Goal: Contribute content: Contribute content

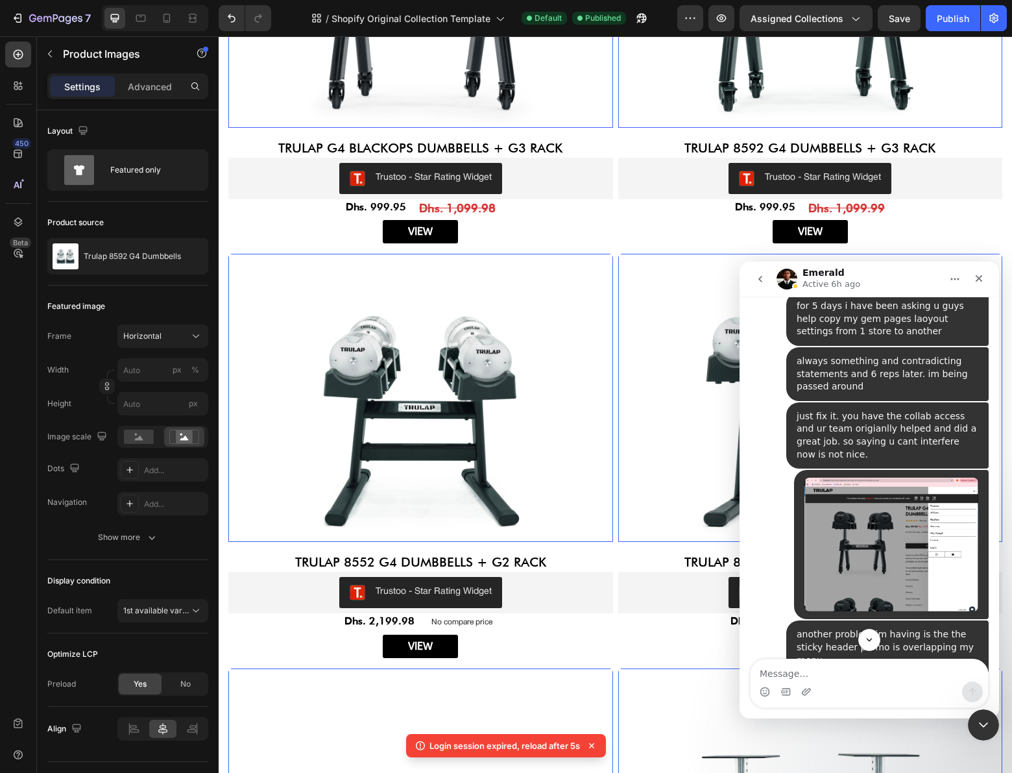
scroll to position [15886, 0]
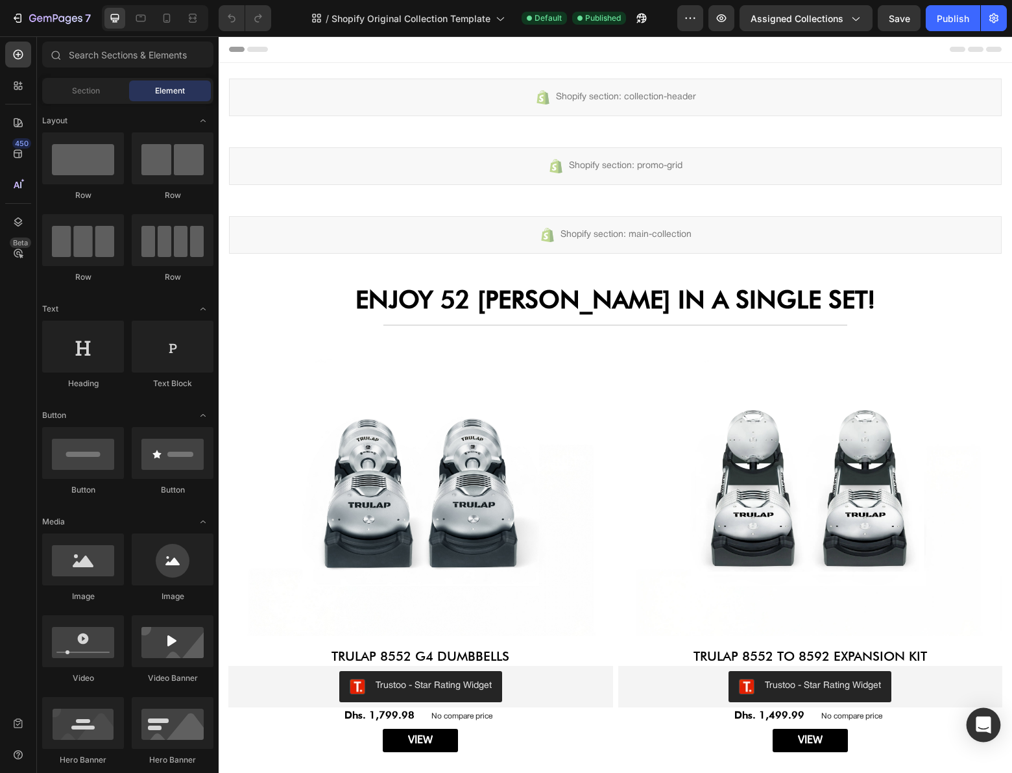
drag, startPoint x: 785, startPoint y: 678, endPoint x: 982, endPoint y: 724, distance: 201.8
click at [979, 724] on icon "Open Intercom Messenger" at bounding box center [983, 724] width 15 height 17
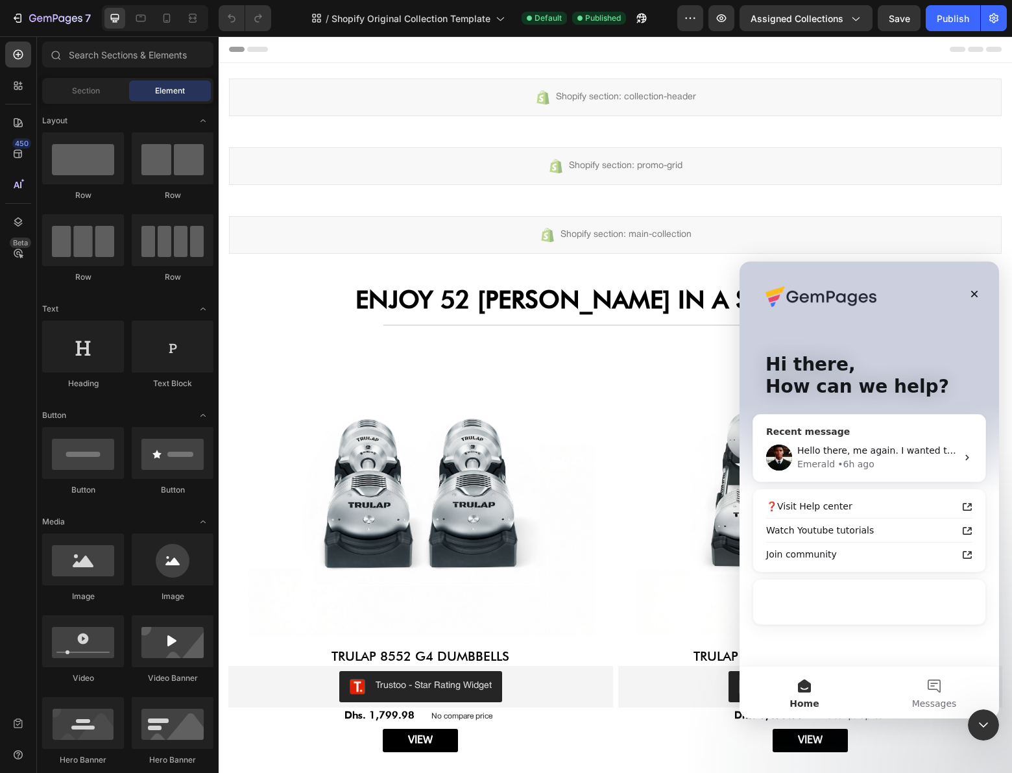
click at [870, 435] on div "Hello there, me again. I wanted to follow up with you to confirm if you had a c…" at bounding box center [869, 457] width 232 height 48
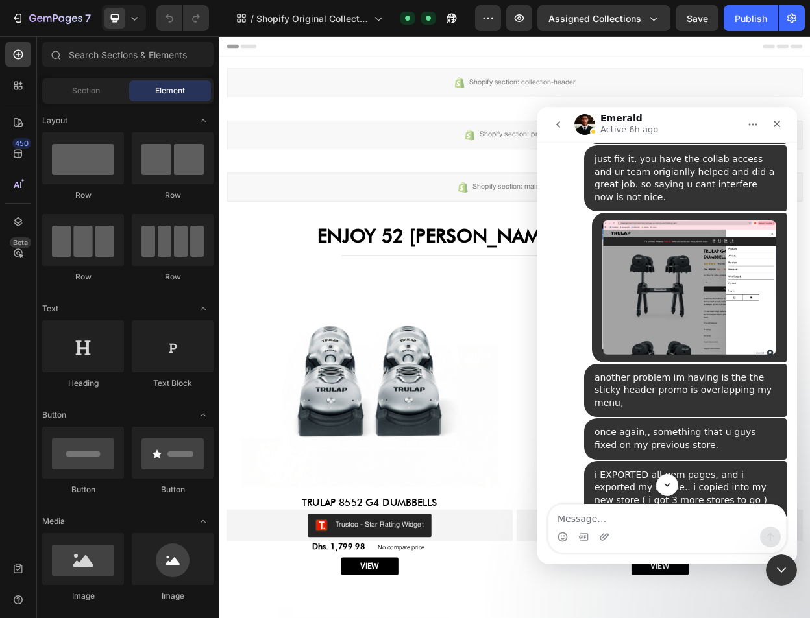
scroll to position [14618, 0]
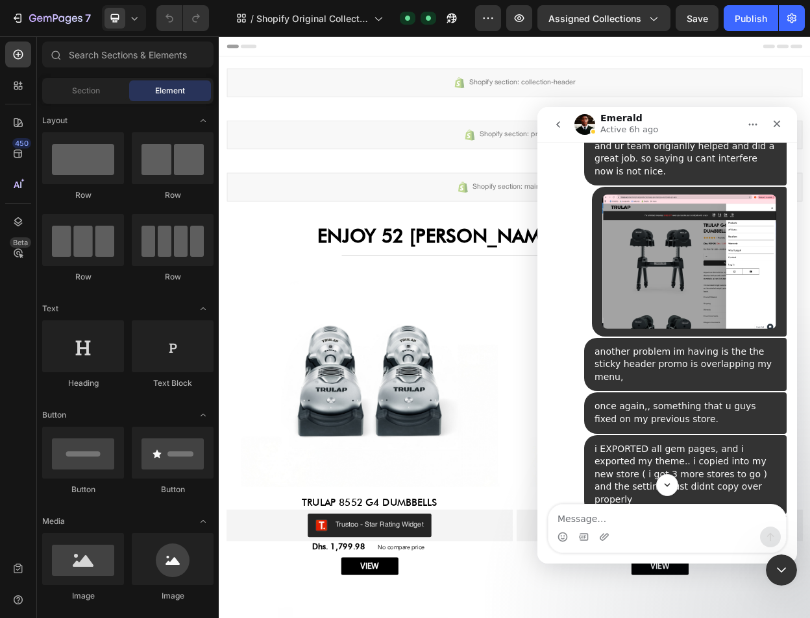
scroll to position [14638, 0]
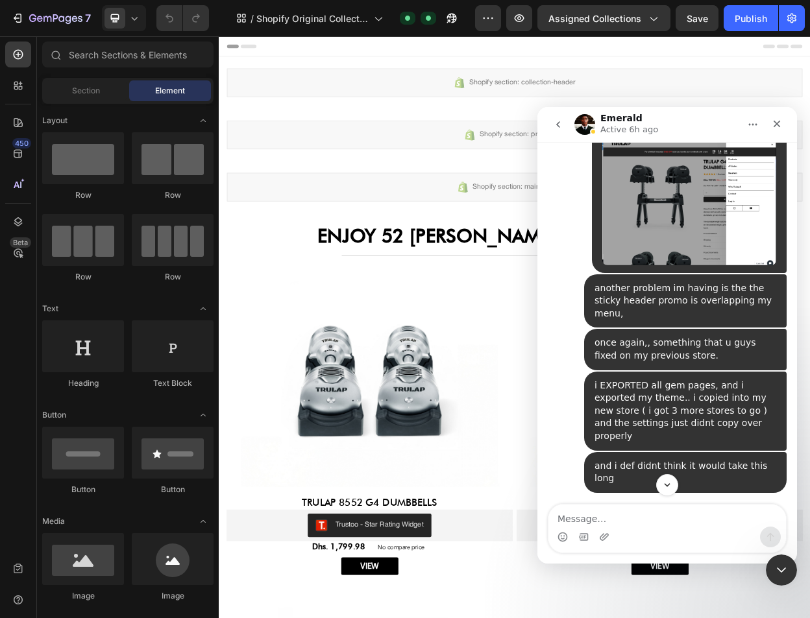
scroll to position [14738, 0]
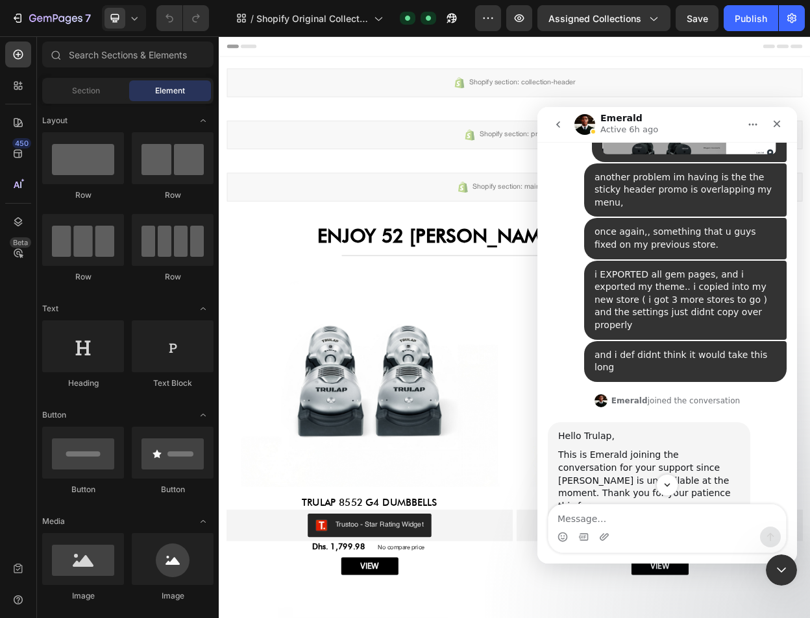
scroll to position [14845, 0]
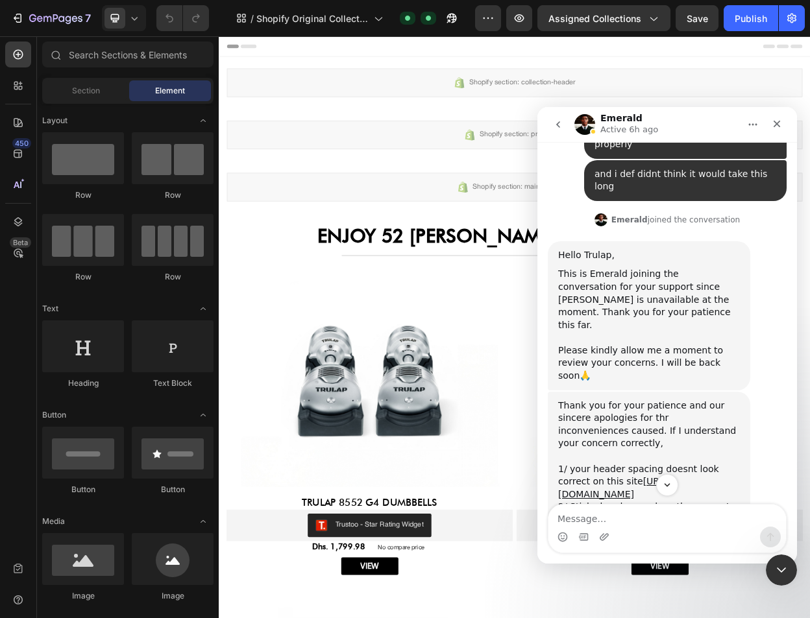
scroll to position [15041, 0]
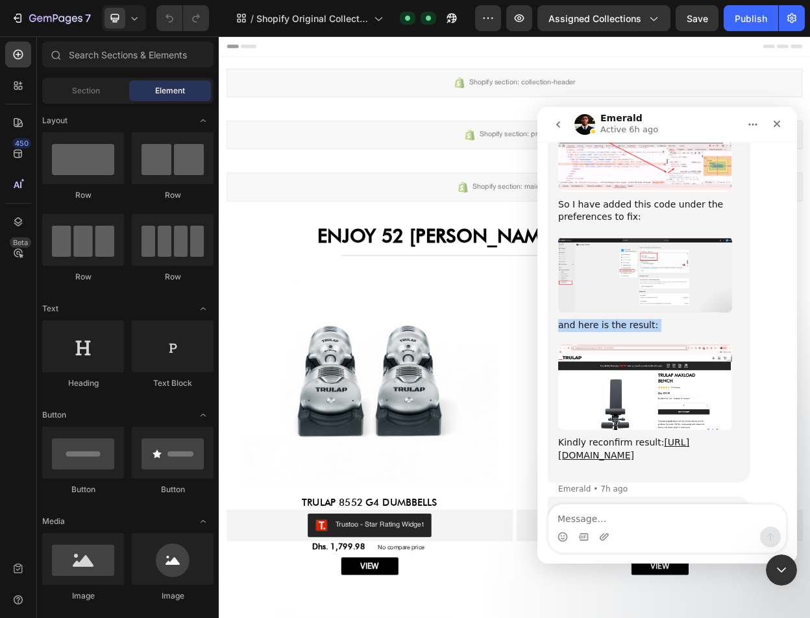
scroll to position [15558, 0]
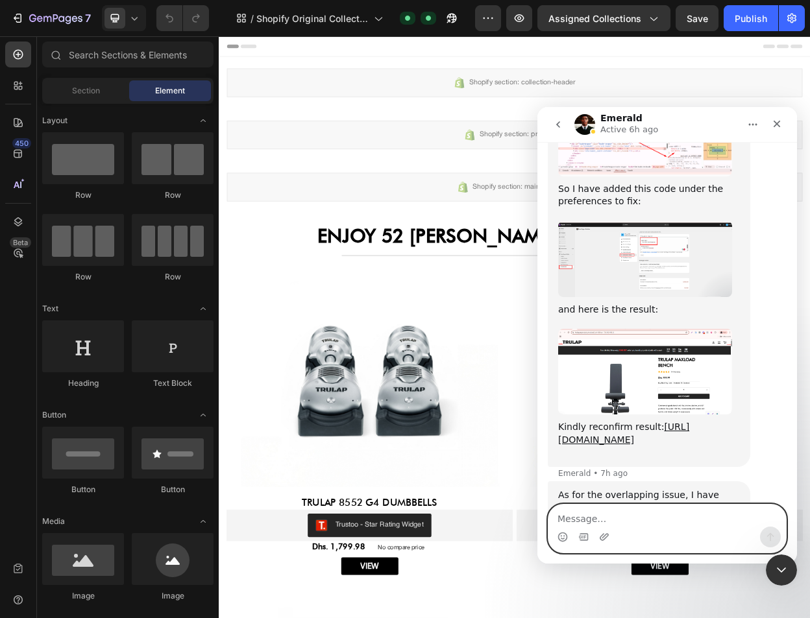
click at [663, 520] on textarea "Message…" at bounding box center [667, 516] width 238 height 22
type textarea "hi"
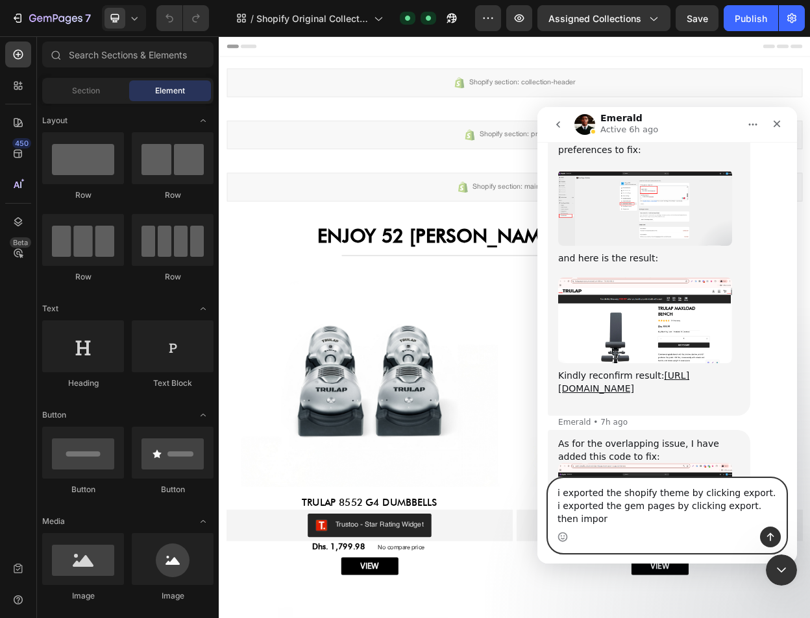
scroll to position [15622, 0]
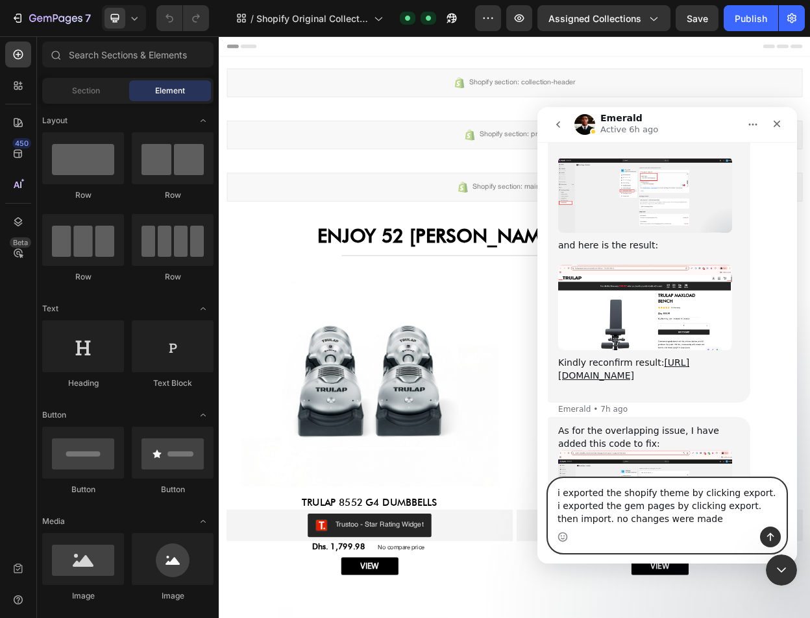
type textarea "i exported the shopify theme by clicking export. i exported the gem pages by cl…"
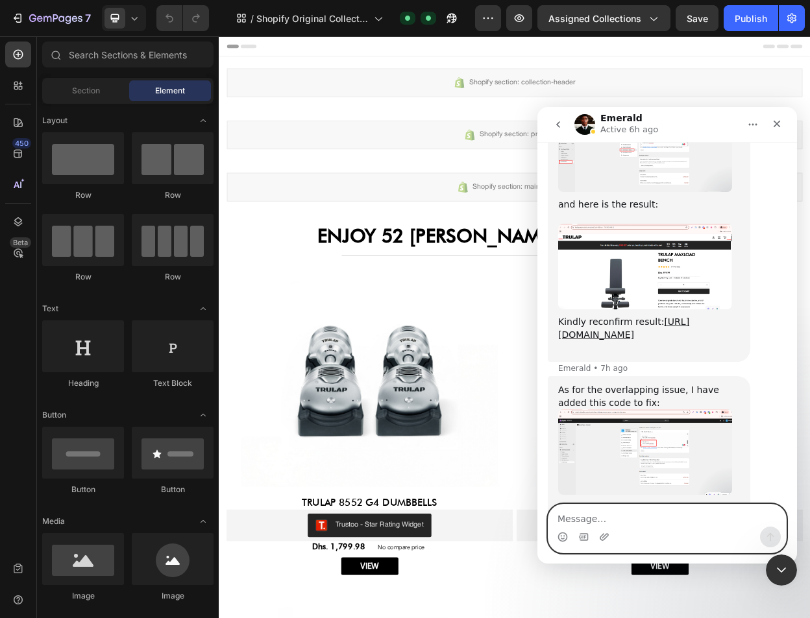
scroll to position [15664, 0]
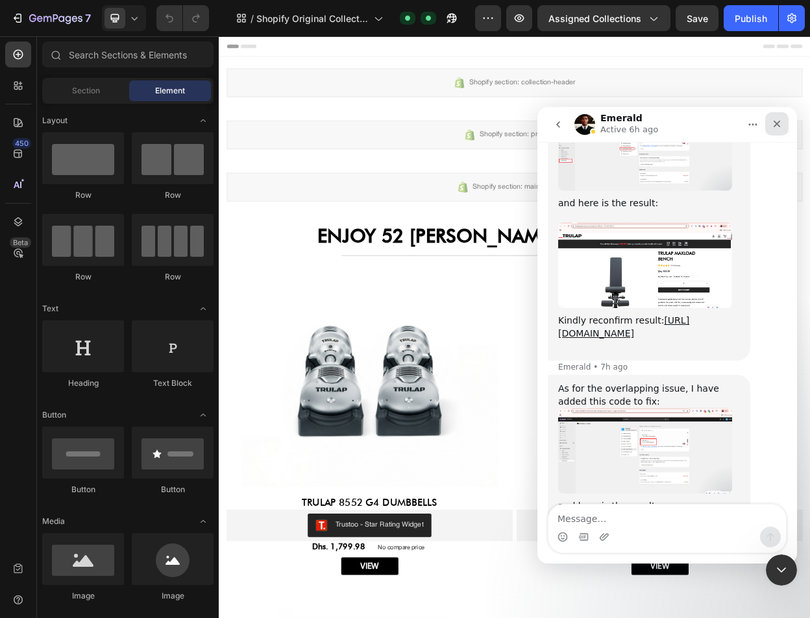
click at [775, 122] on icon "Close" at bounding box center [777, 124] width 7 height 7
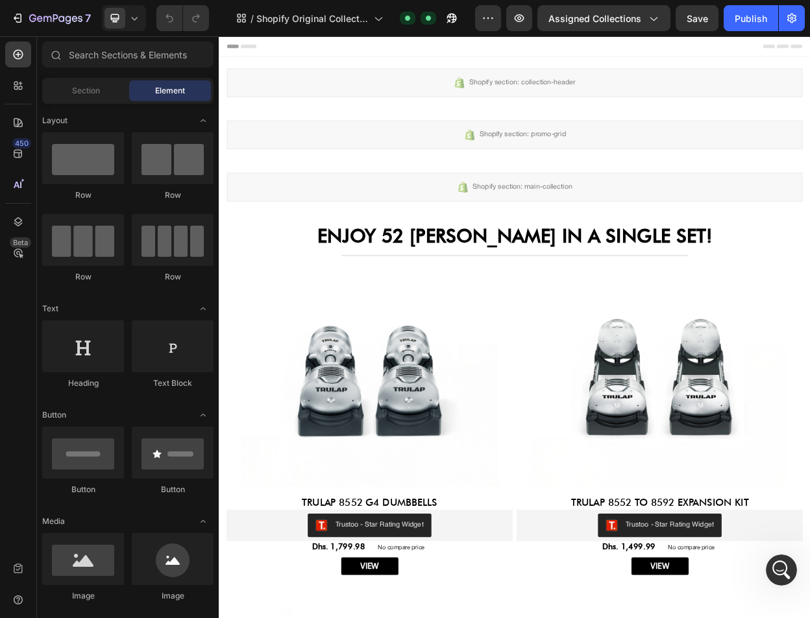
scroll to position [0, 0]
click at [38, 23] on icon "button" at bounding box center [55, 19] width 53 height 11
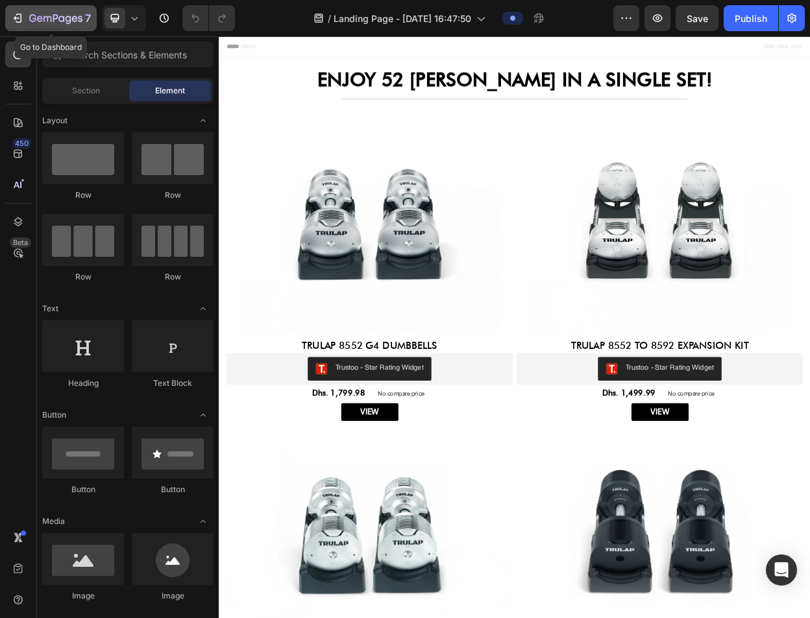
click at [12, 18] on icon "button" at bounding box center [17, 18] width 13 height 13
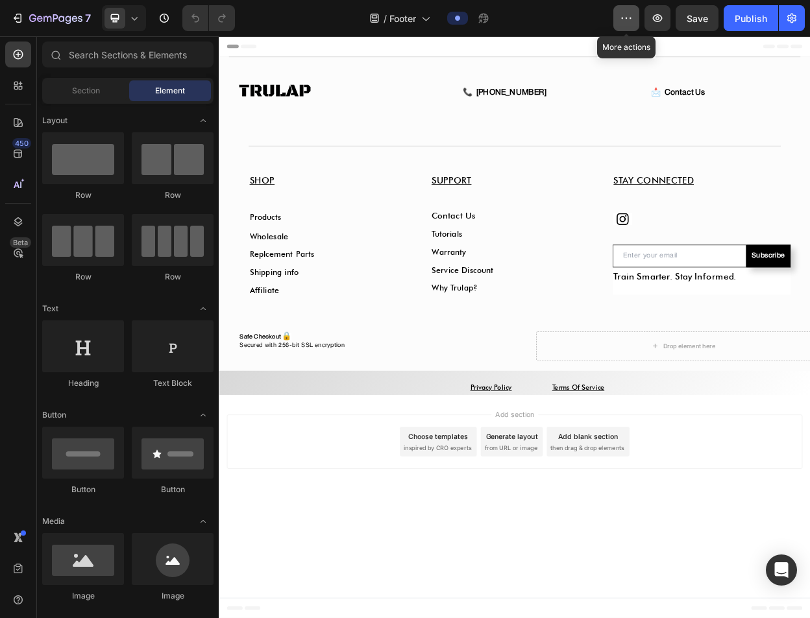
click at [626, 25] on button "button" at bounding box center [626, 18] width 26 height 26
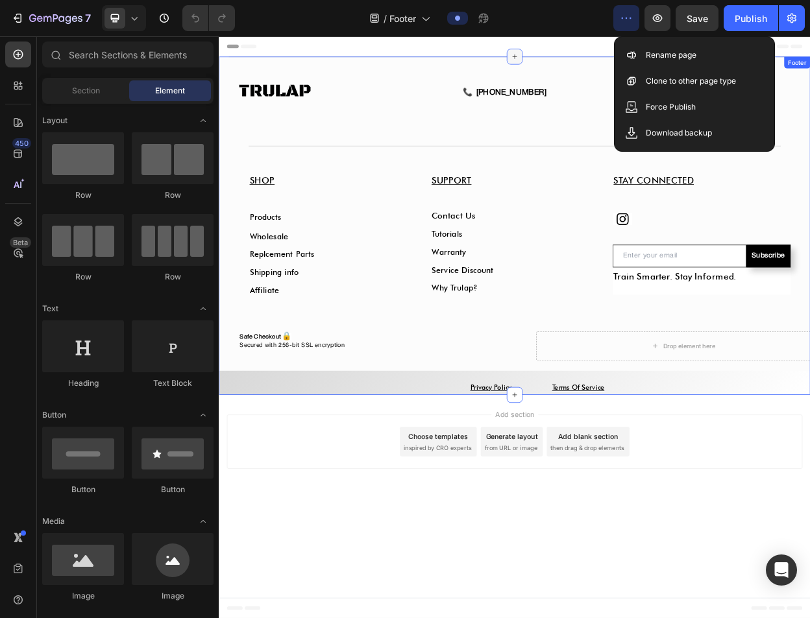
click at [616, 60] on div at bounding box center [608, 63] width 21 height 21
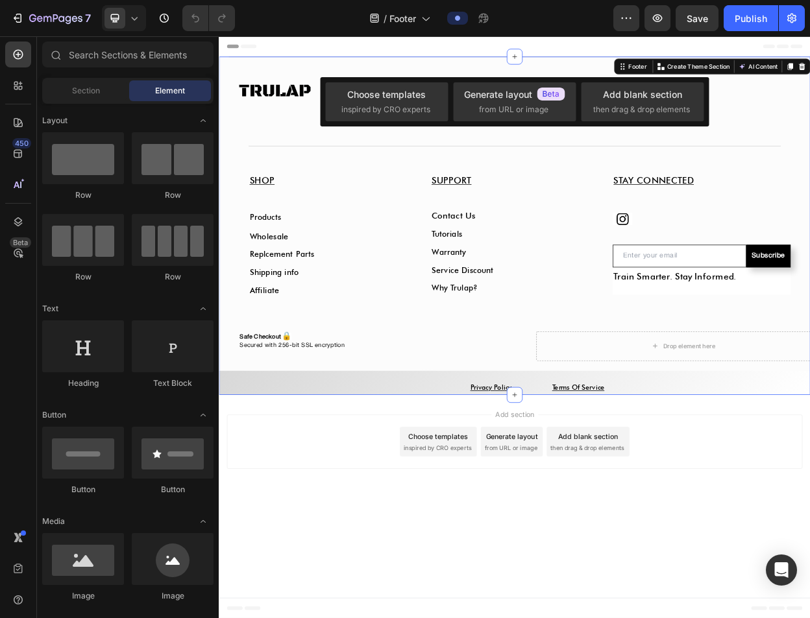
click at [229, 460] on div "Title Line Image 📞 888-345-0777 Custom Code 📩 Contact Us Custom Code Row Row Sh…" at bounding box center [608, 286] width 779 height 446
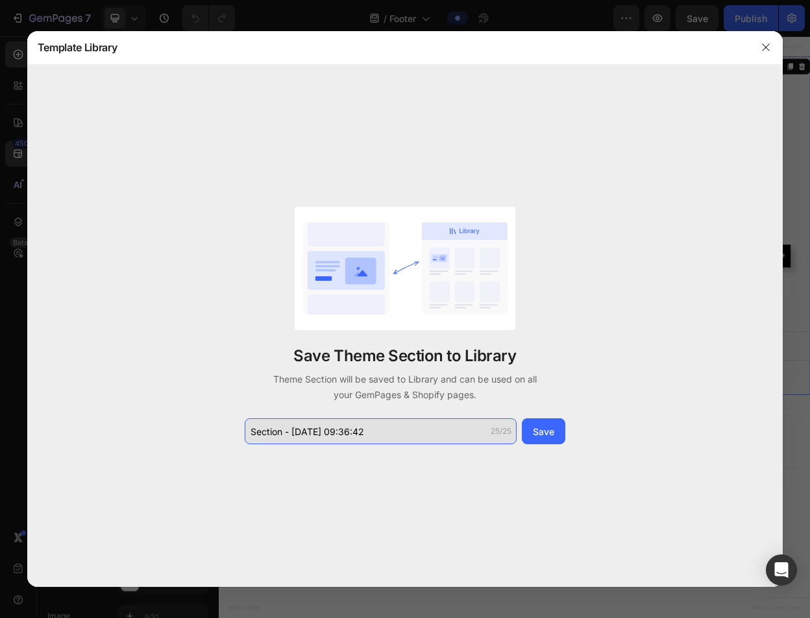
click at [311, 428] on input "Section - Aug 27 09:36:42" at bounding box center [381, 432] width 272 height 26
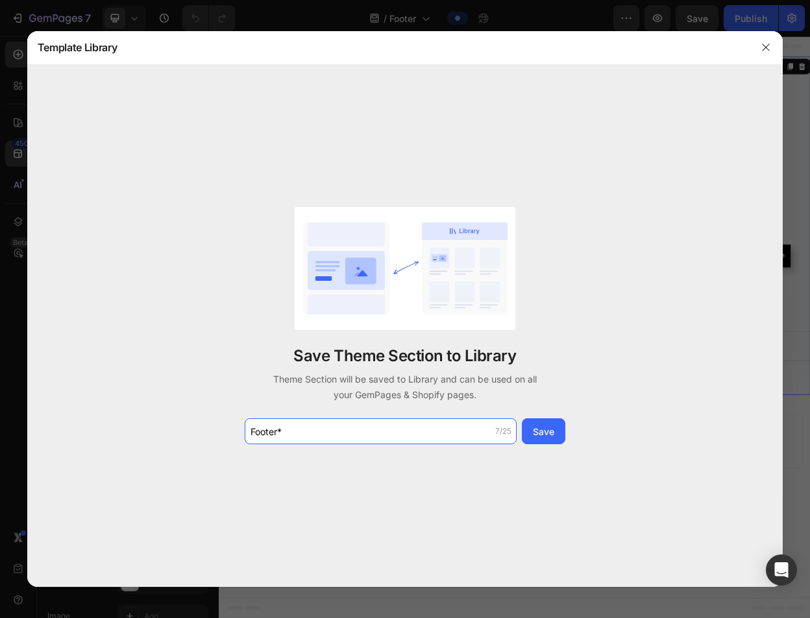
type input "Footer*"
click at [567, 432] on div "Save Theme Section to Library Theme Section will be saved to Library and can be…" at bounding box center [405, 326] width 324 height 238
click at [554, 432] on div "Save" at bounding box center [543, 432] width 21 height 14
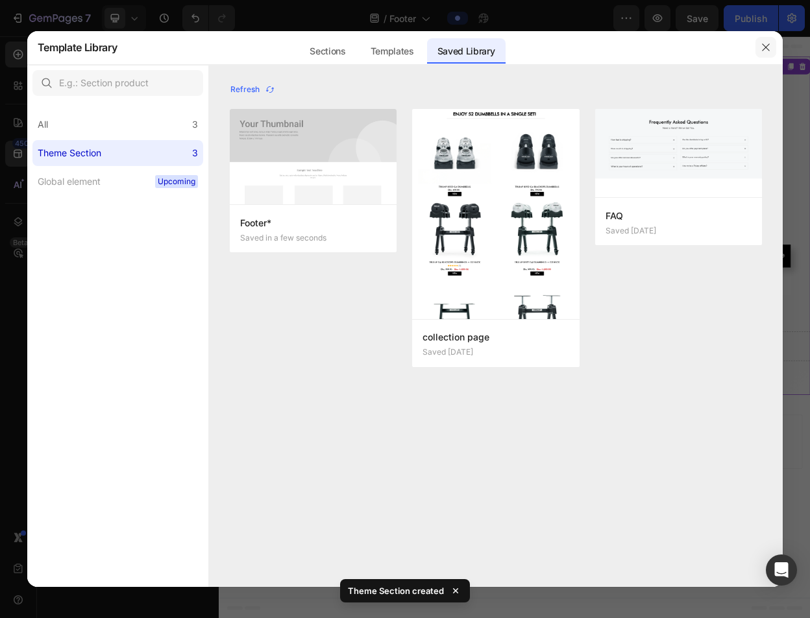
click at [766, 45] on icon "button" at bounding box center [766, 47] width 10 height 10
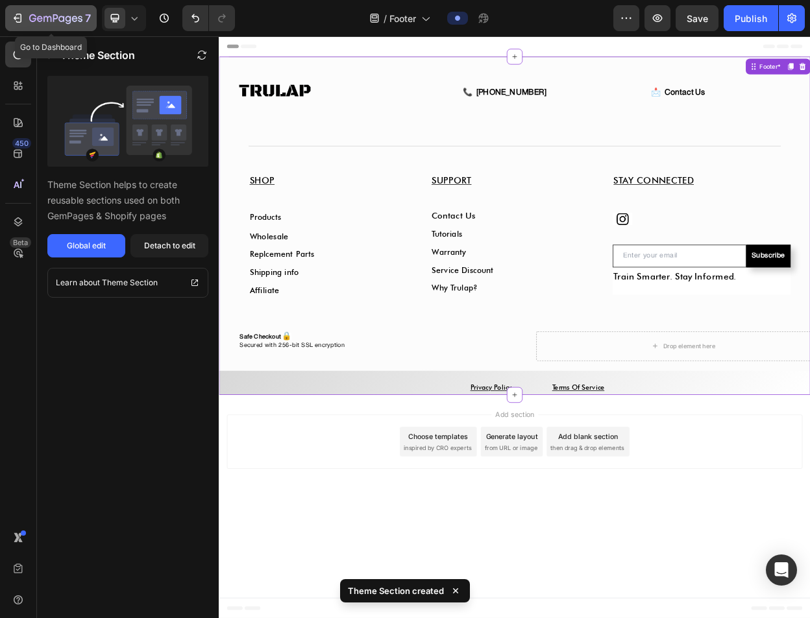
click at [19, 15] on icon "button" at bounding box center [17, 18] width 13 height 13
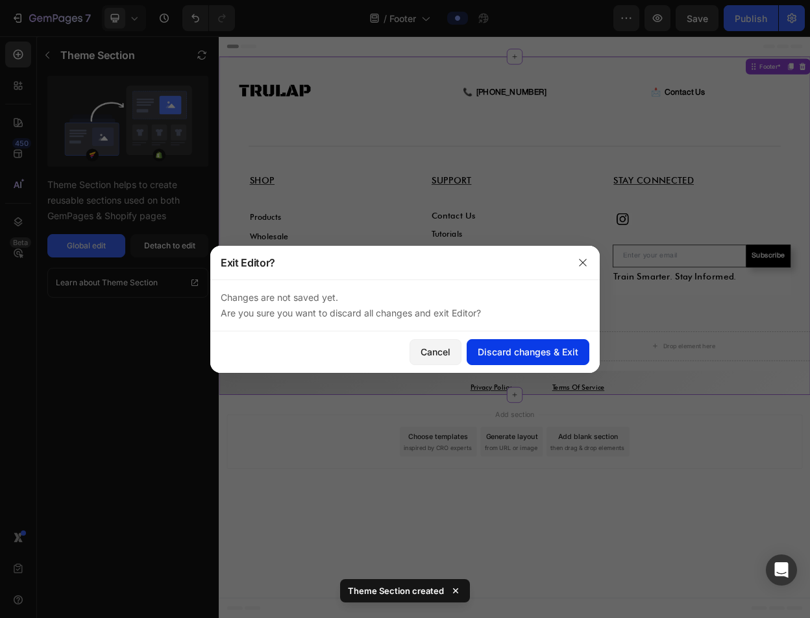
click at [504, 341] on button "Discard changes & Exit" at bounding box center [528, 352] width 123 height 26
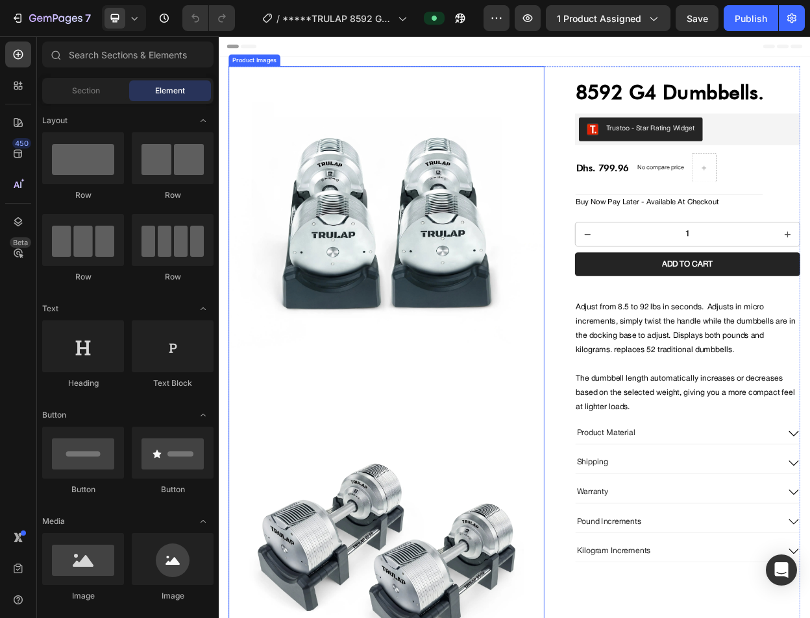
click at [470, 250] on img at bounding box center [440, 284] width 416 height 416
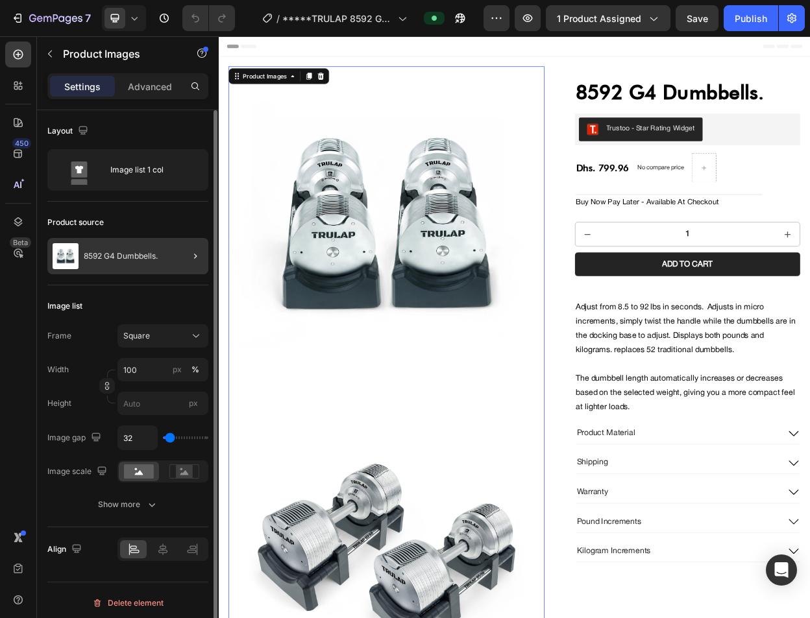
click at [178, 262] on div at bounding box center [190, 256] width 36 height 36
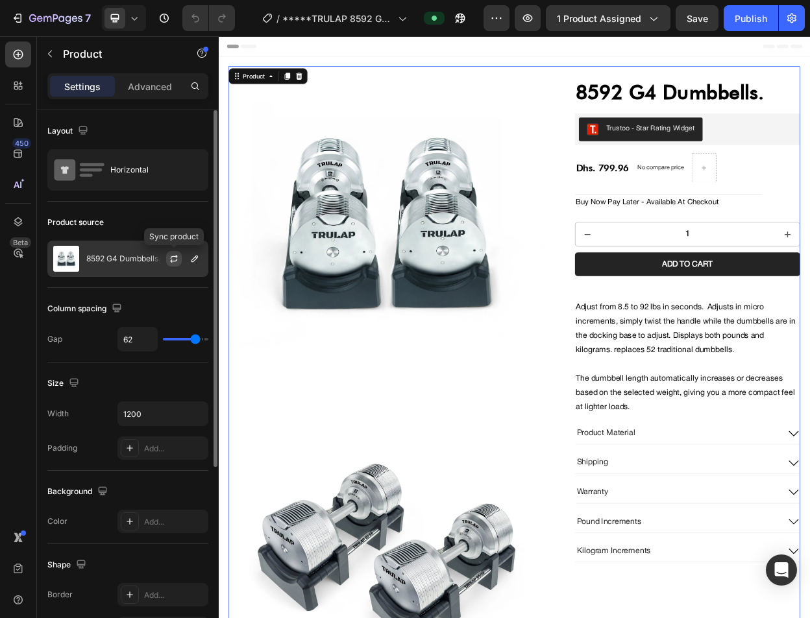
click at [173, 262] on icon "button" at bounding box center [174, 259] width 10 height 10
click at [768, 21] on button "Publish" at bounding box center [751, 18] width 55 height 26
click at [191, 262] on icon "button" at bounding box center [194, 259] width 10 height 10
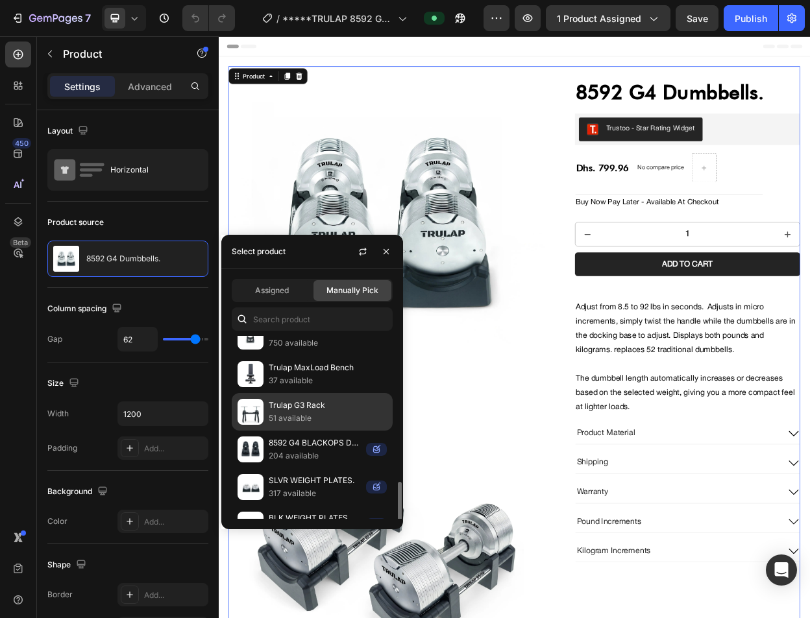
scroll to position [564, 0]
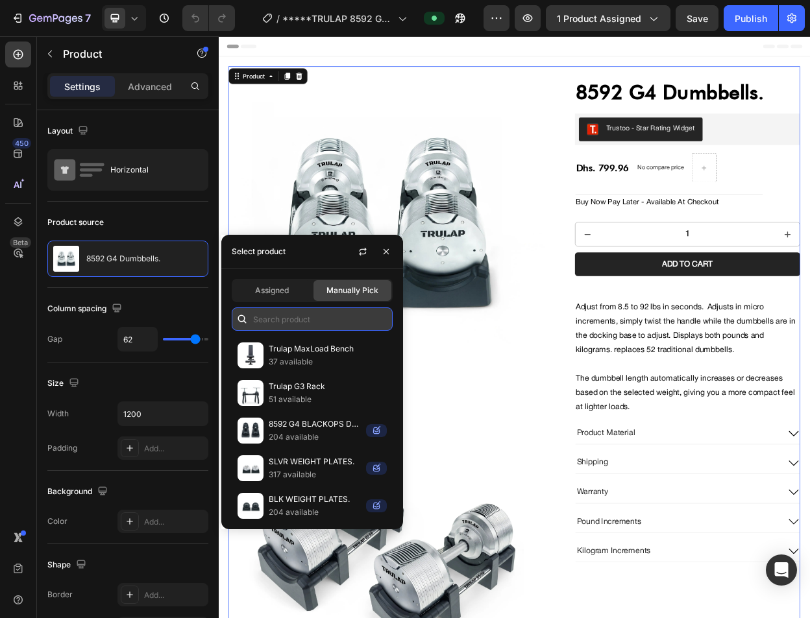
click at [319, 323] on input "text" at bounding box center [312, 319] width 161 height 23
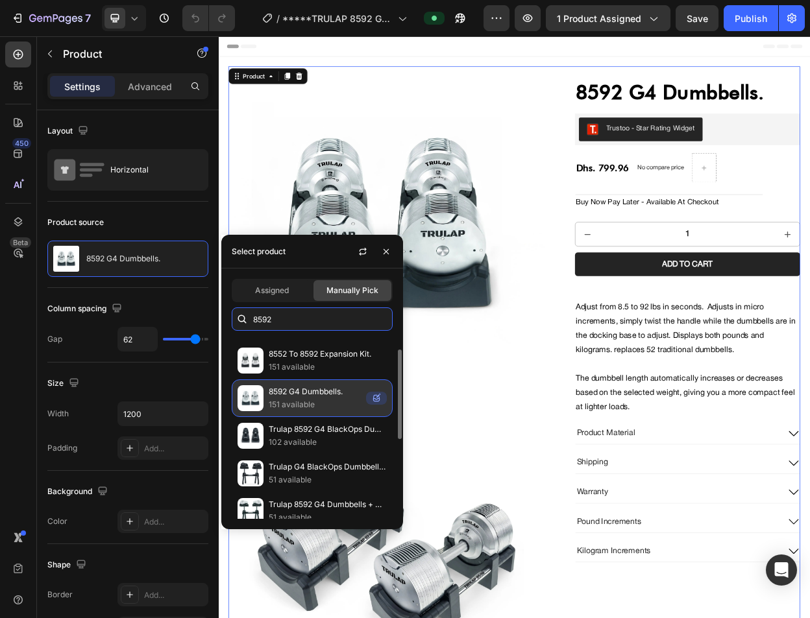
scroll to position [0, 0]
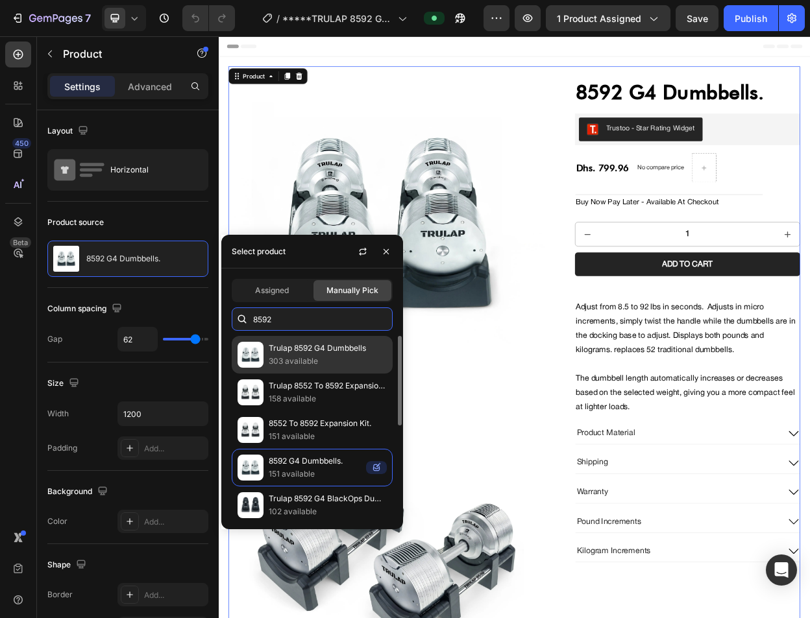
type input "8592"
click at [321, 363] on p "303 available" at bounding box center [328, 361] width 118 height 13
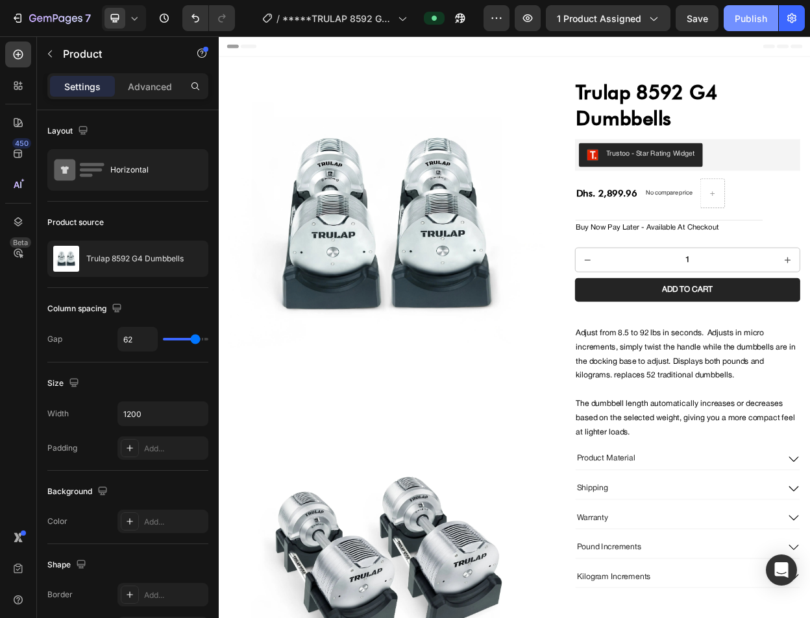
click at [766, 25] on button "Publish" at bounding box center [751, 18] width 55 height 26
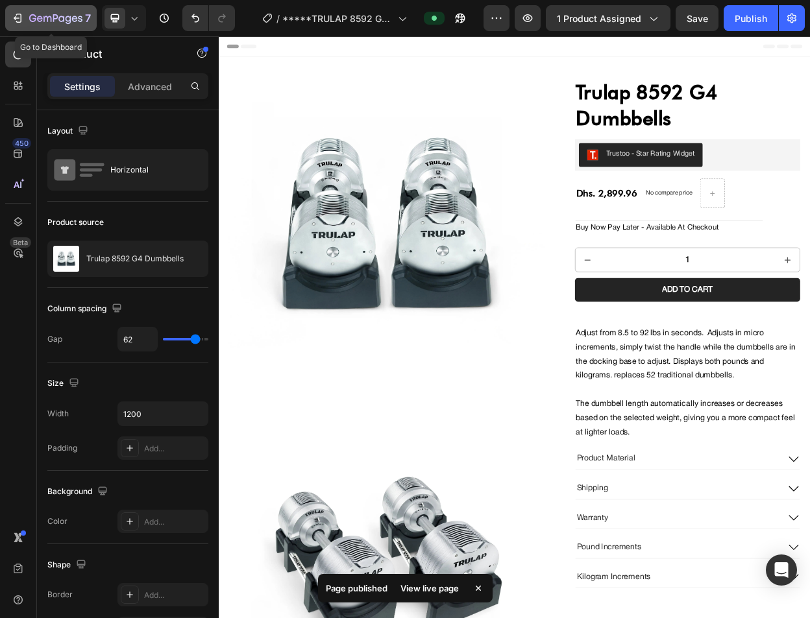
click at [58, 17] on icon "button" at bounding box center [55, 19] width 53 height 11
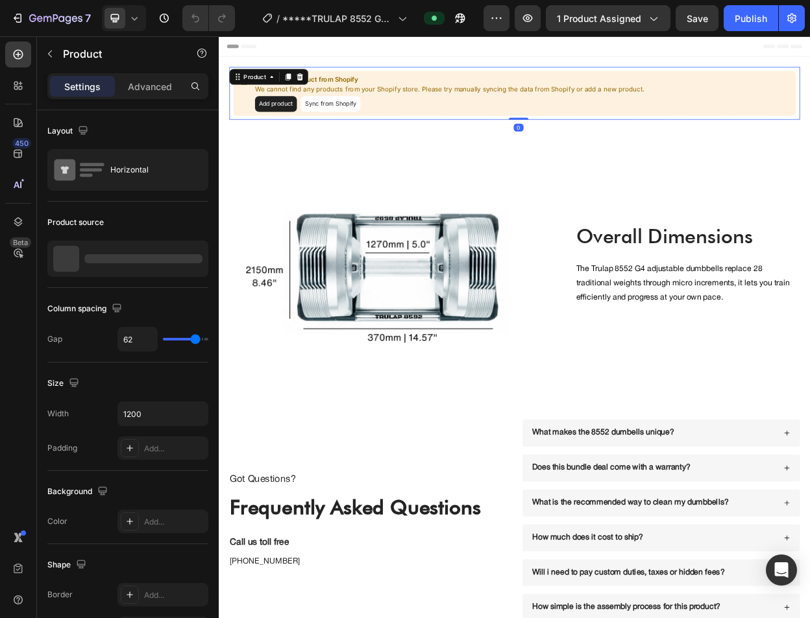
click at [485, 137] on div "Can not get product from Shopify We cannot find any products from your Shopify …" at bounding box center [608, 111] width 741 height 59
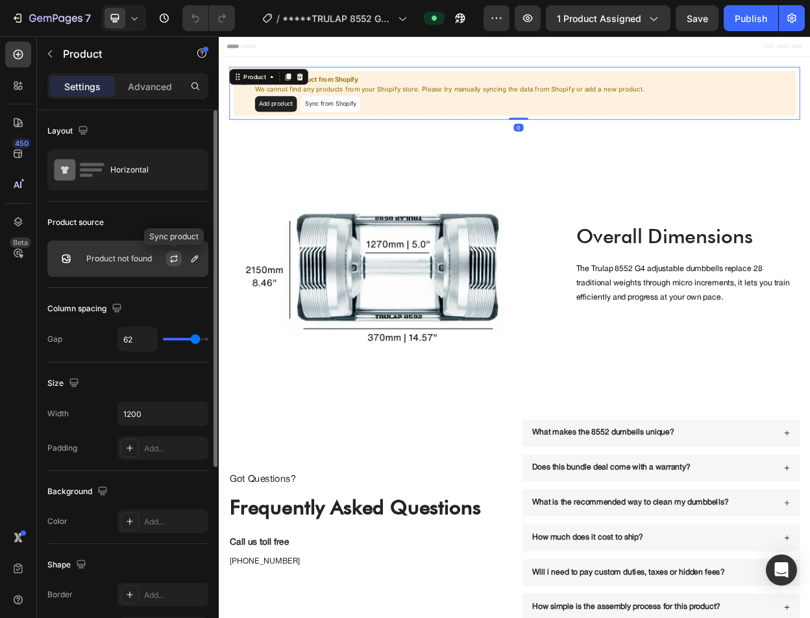
click at [170, 260] on icon "button" at bounding box center [174, 259] width 10 height 10
click at [179, 259] on button "button" at bounding box center [174, 259] width 16 height 16
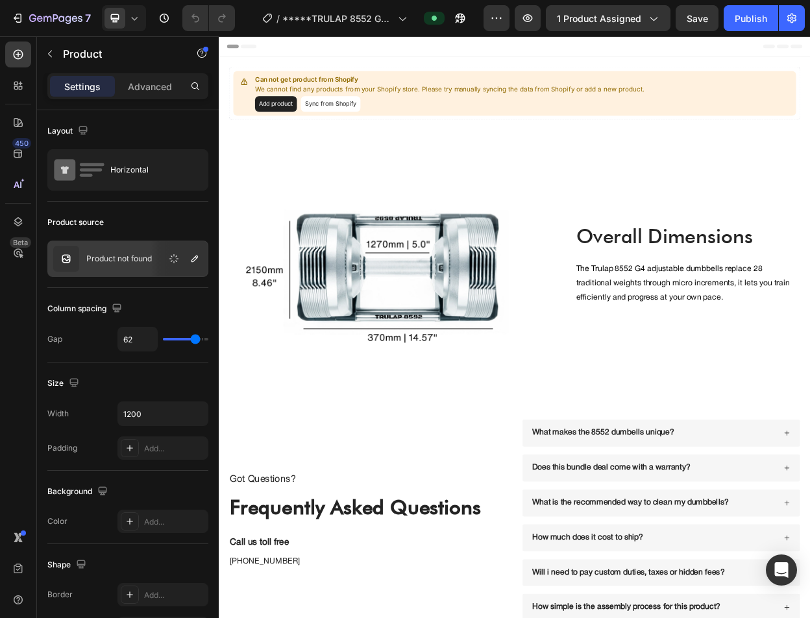
click at [291, 132] on button "Add product" at bounding box center [293, 125] width 55 height 21
click at [197, 257] on icon "button" at bounding box center [194, 259] width 6 height 6
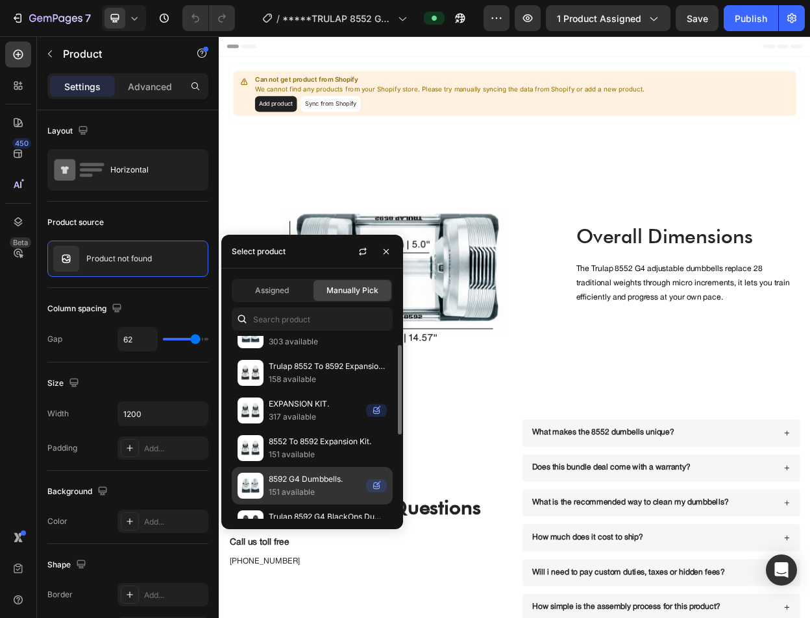
scroll to position [46, 0]
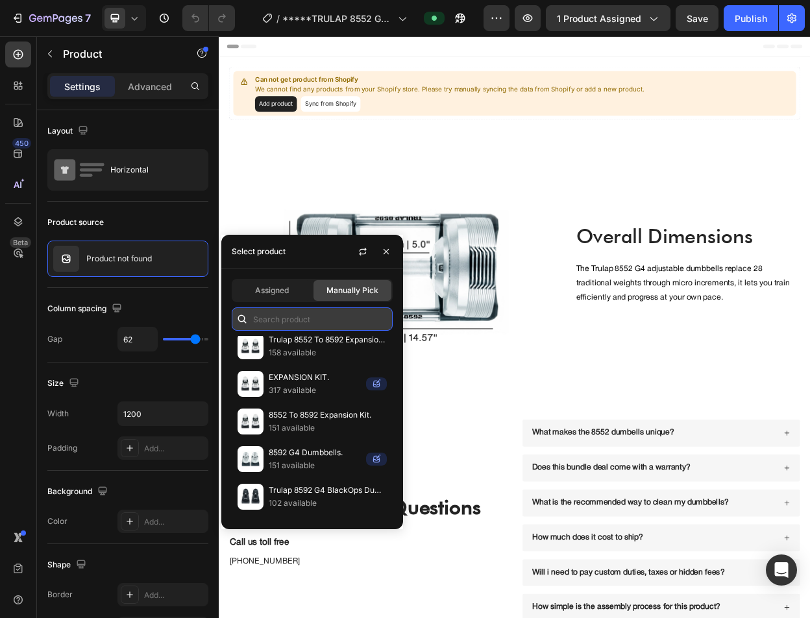
click at [301, 314] on input "text" at bounding box center [312, 319] width 161 height 23
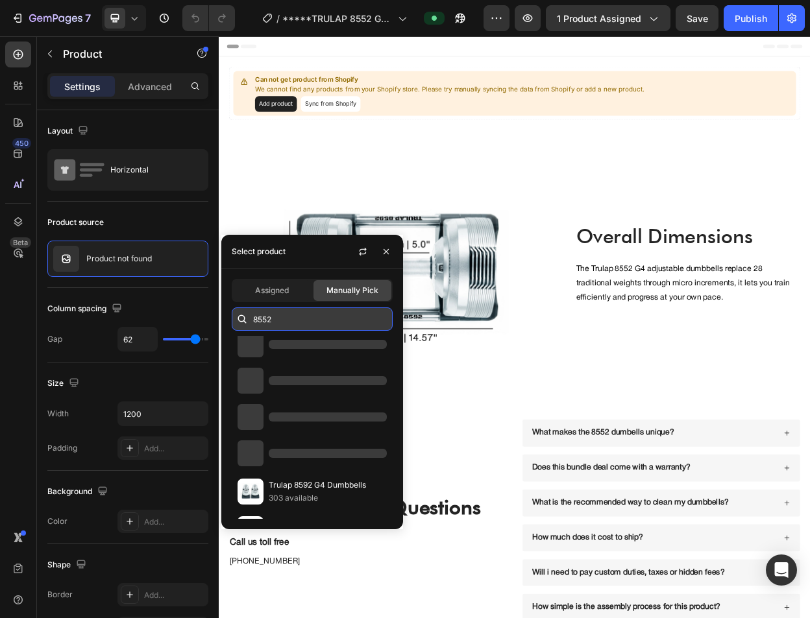
scroll to position [3, 0]
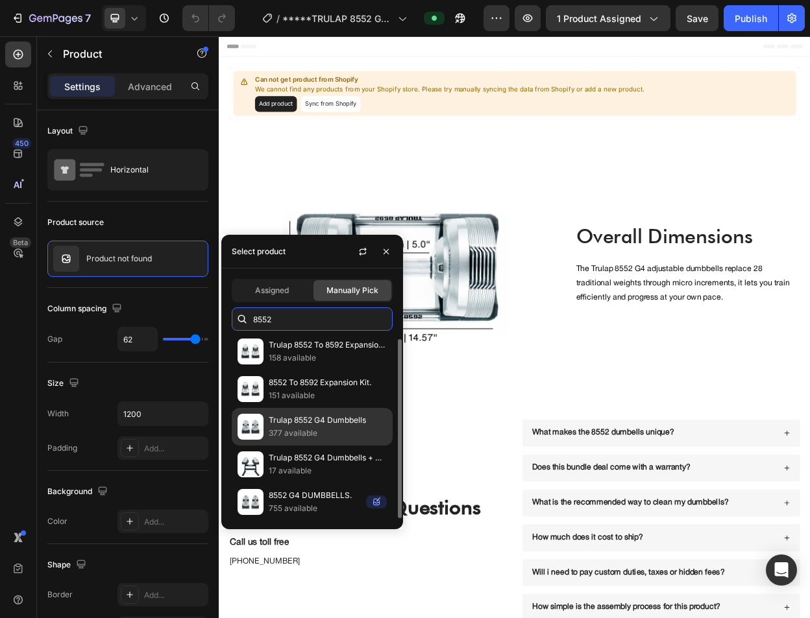
type input "8552"
click at [309, 446] on div "Trulap 8552 G4 Dumbbells 377 available" at bounding box center [312, 465] width 161 height 38
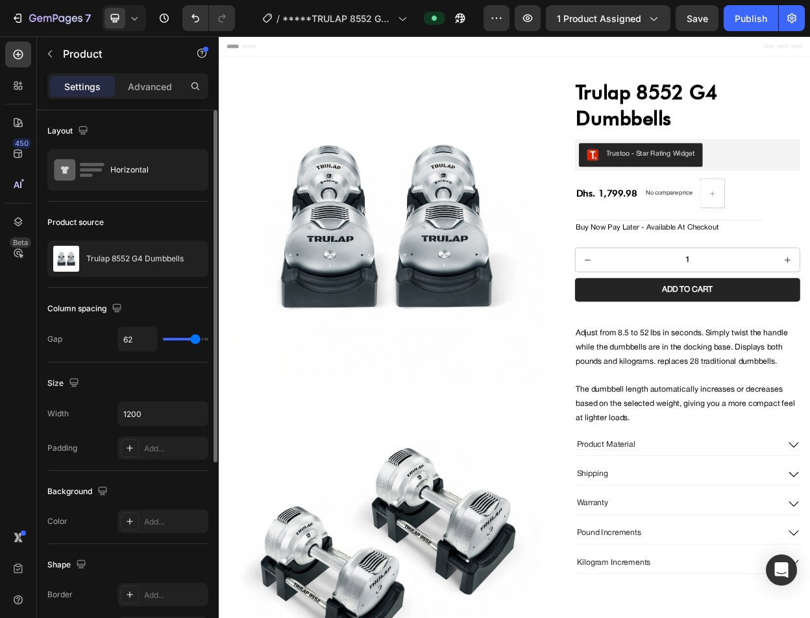
click at [151, 213] on div "Product source" at bounding box center [127, 222] width 161 height 21
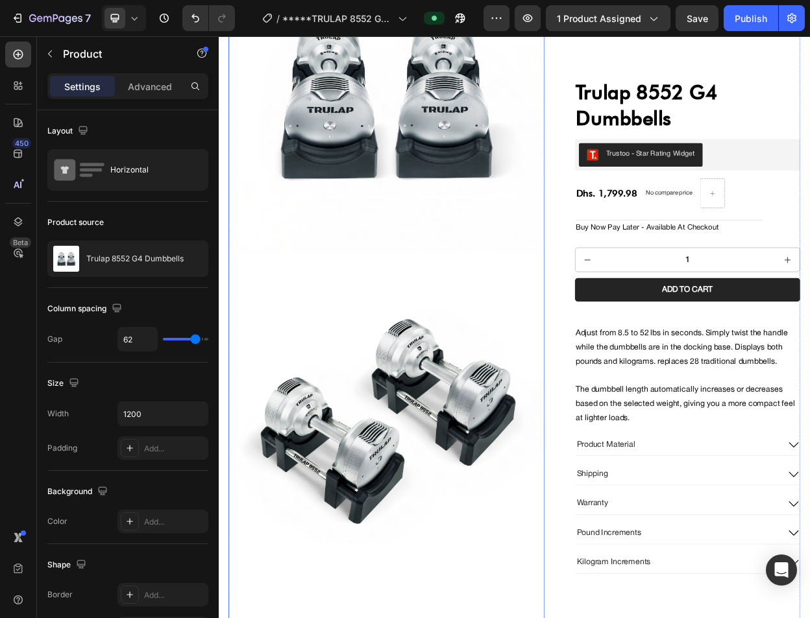
scroll to position [0, 0]
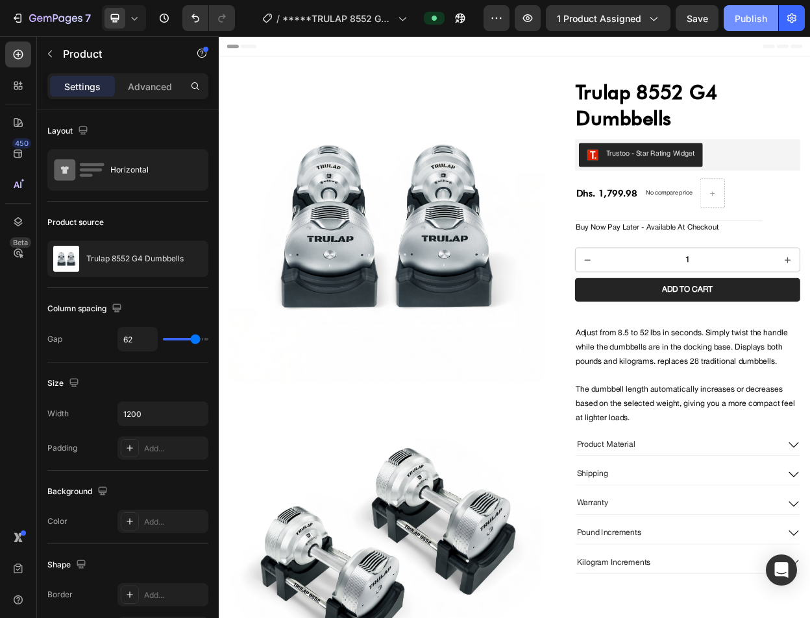
click at [753, 26] on button "Publish" at bounding box center [751, 18] width 55 height 26
click at [132, 19] on icon at bounding box center [134, 18] width 13 height 13
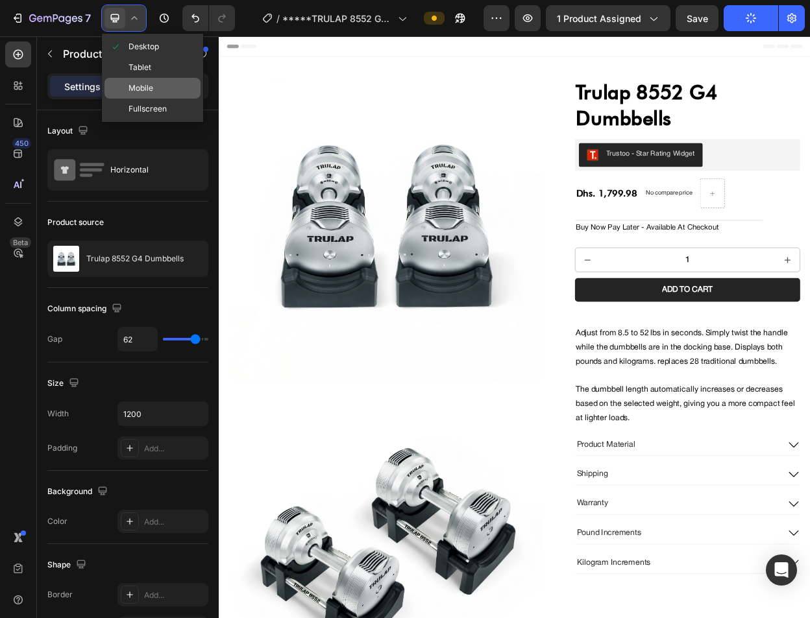
click at [125, 99] on div "Mobile" at bounding box center [152, 109] width 96 height 21
type input "0"
type input "100%"
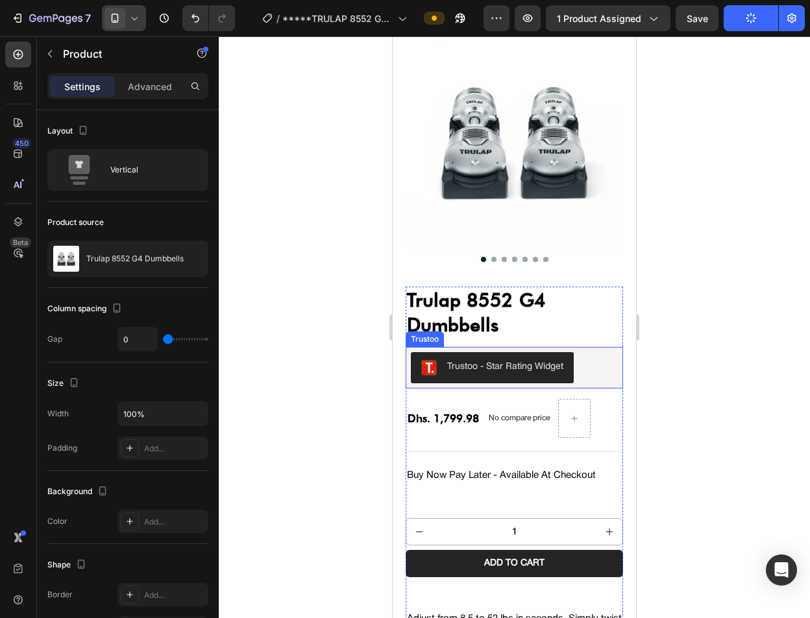
scroll to position [104, 0]
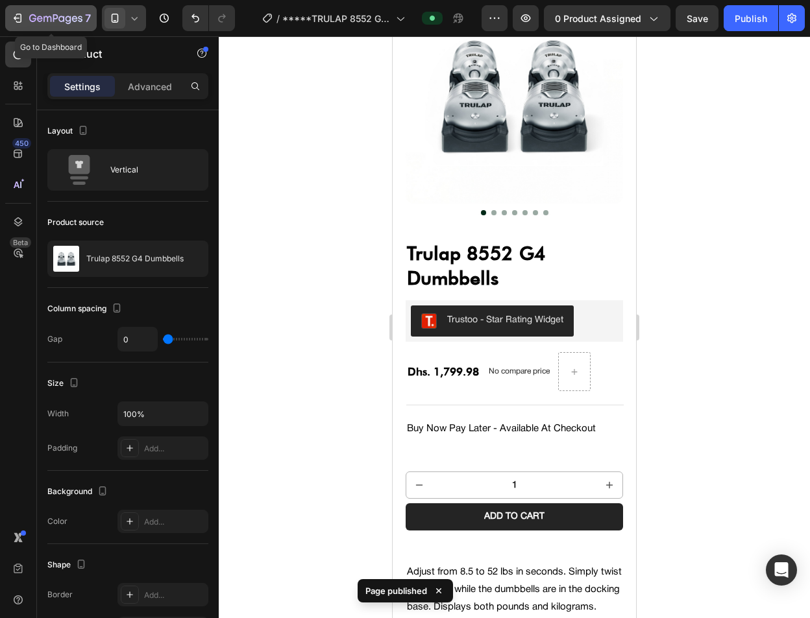
click at [69, 23] on icon "button" at bounding box center [69, 20] width 6 height 8
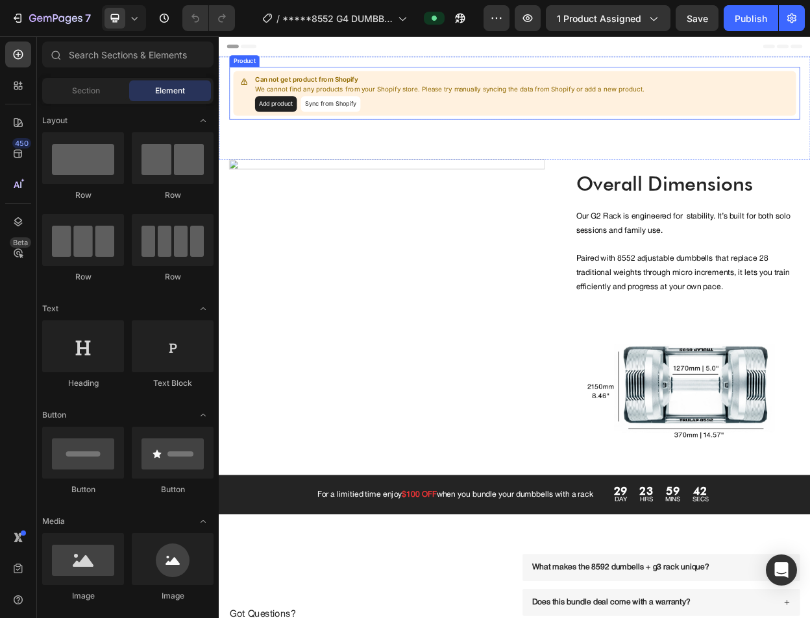
click at [310, 120] on button "Add product" at bounding box center [293, 125] width 55 height 21
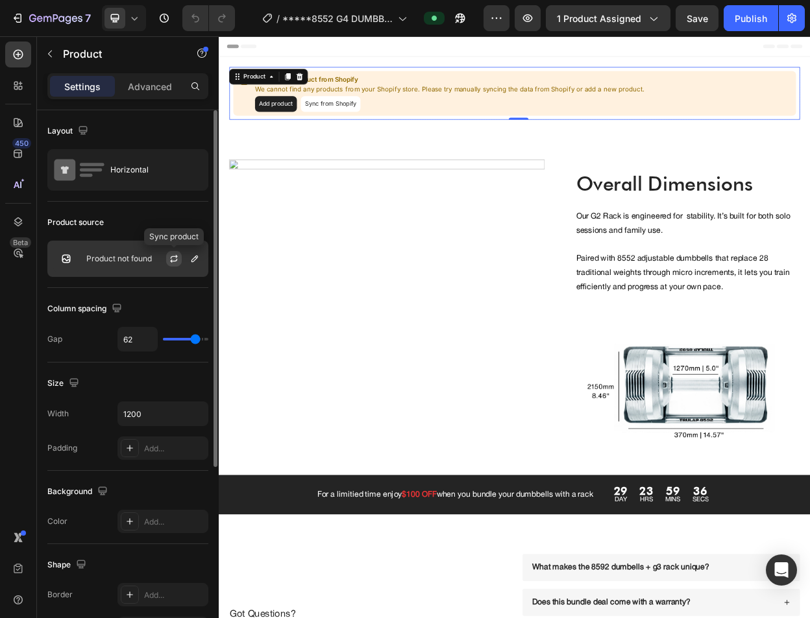
click at [167, 259] on button "button" at bounding box center [174, 259] width 16 height 16
click at [192, 254] on icon "button" at bounding box center [194, 259] width 10 height 10
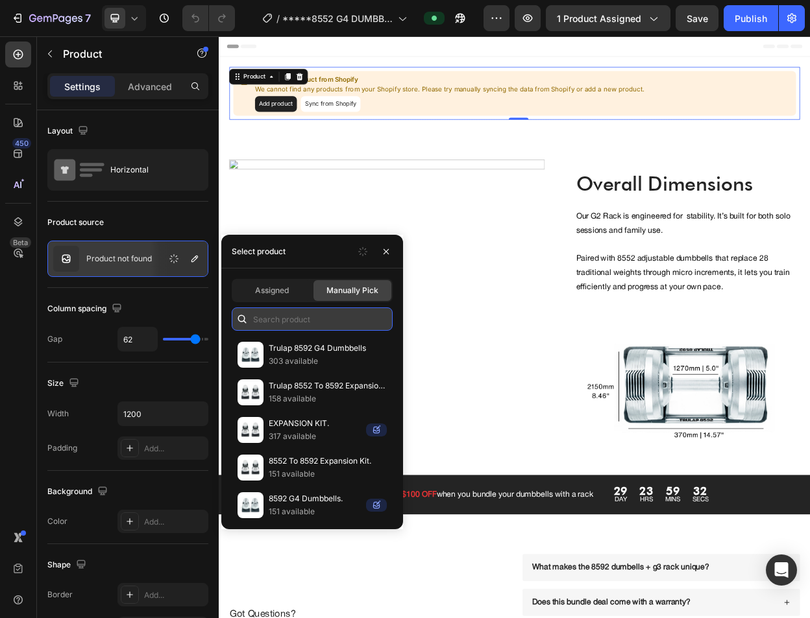
click at [315, 308] on input "text" at bounding box center [312, 319] width 161 height 23
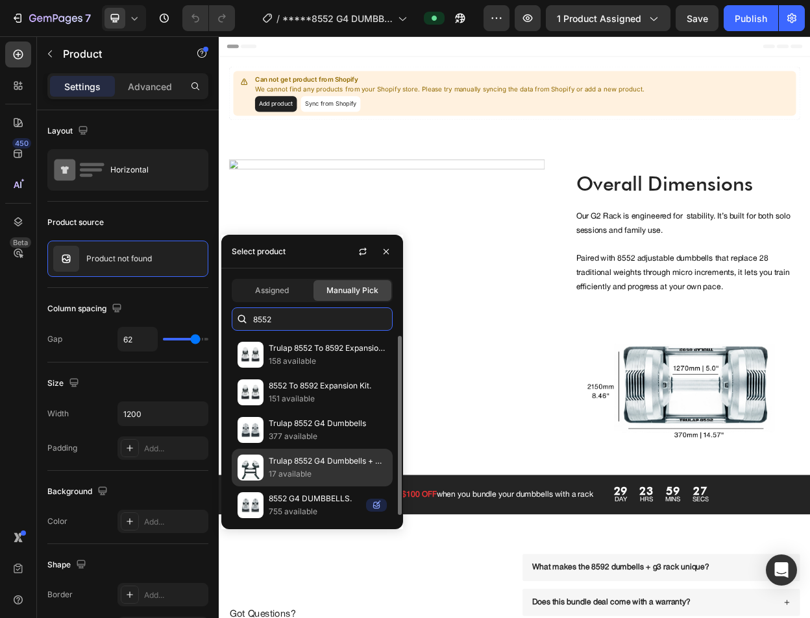
type input "8552"
click at [327, 477] on p "17 available" at bounding box center [328, 474] width 118 height 13
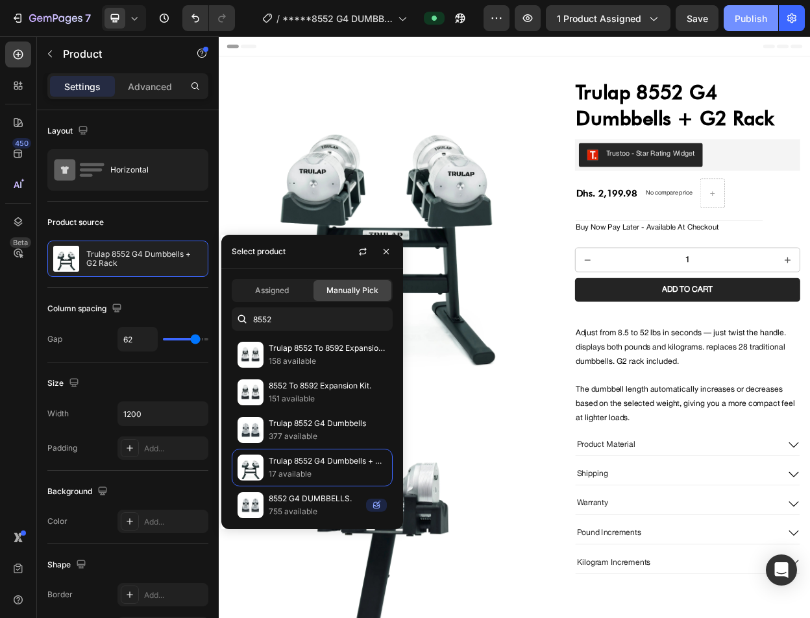
click at [735, 24] on div "Publish" at bounding box center [751, 19] width 32 height 14
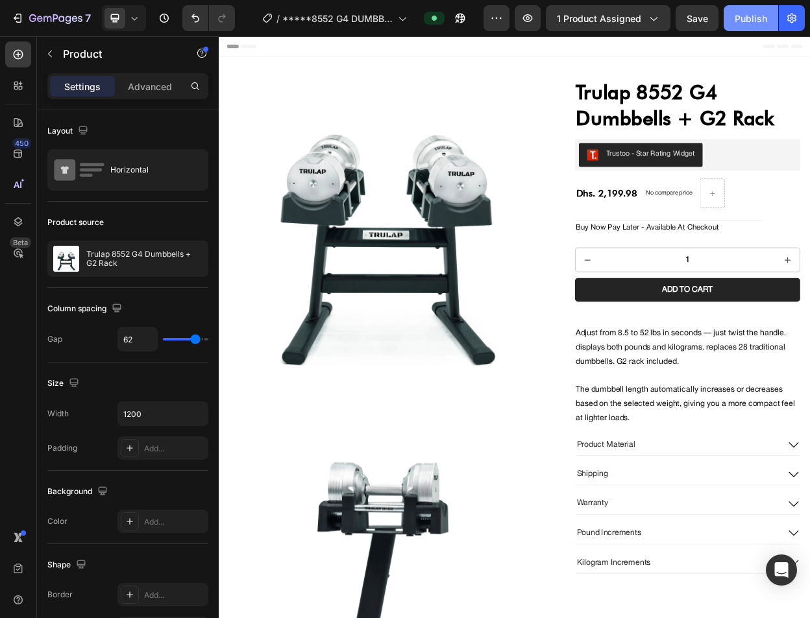
click at [769, 17] on button "Publish" at bounding box center [751, 18] width 55 height 26
click at [49, 23] on icon "button" at bounding box center [55, 19] width 53 height 11
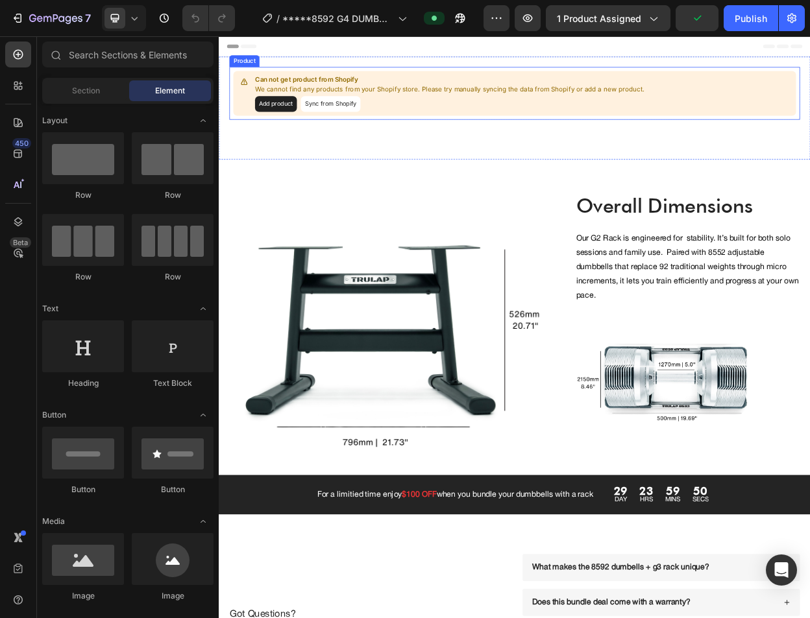
click at [305, 126] on button "Add product" at bounding box center [293, 125] width 55 height 21
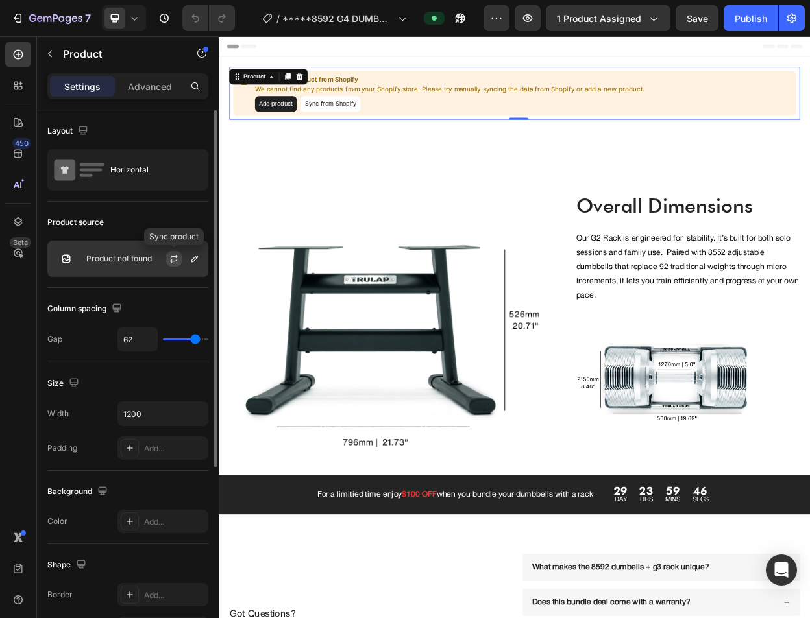
click at [174, 256] on icon "button" at bounding box center [174, 259] width 10 height 10
click at [189, 259] on icon "button" at bounding box center [194, 259] width 10 height 10
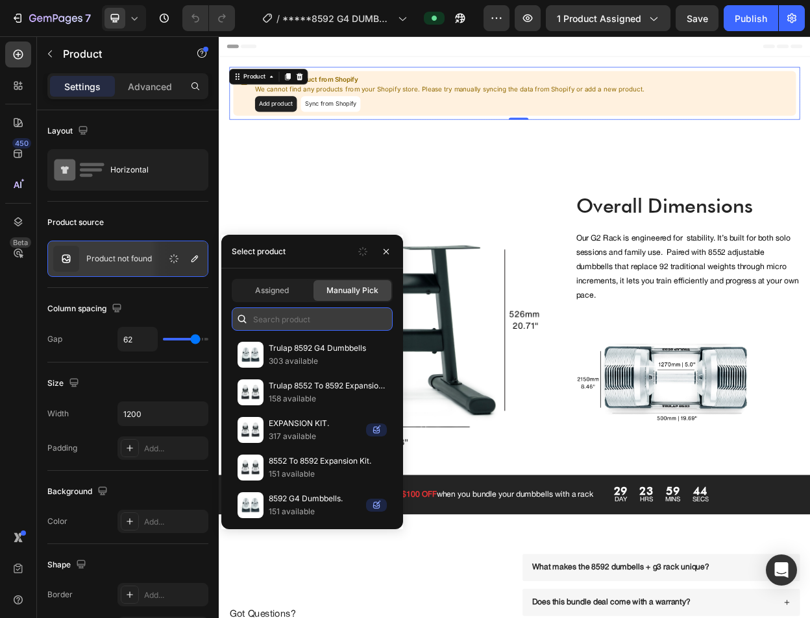
click at [368, 325] on input "text" at bounding box center [312, 319] width 161 height 23
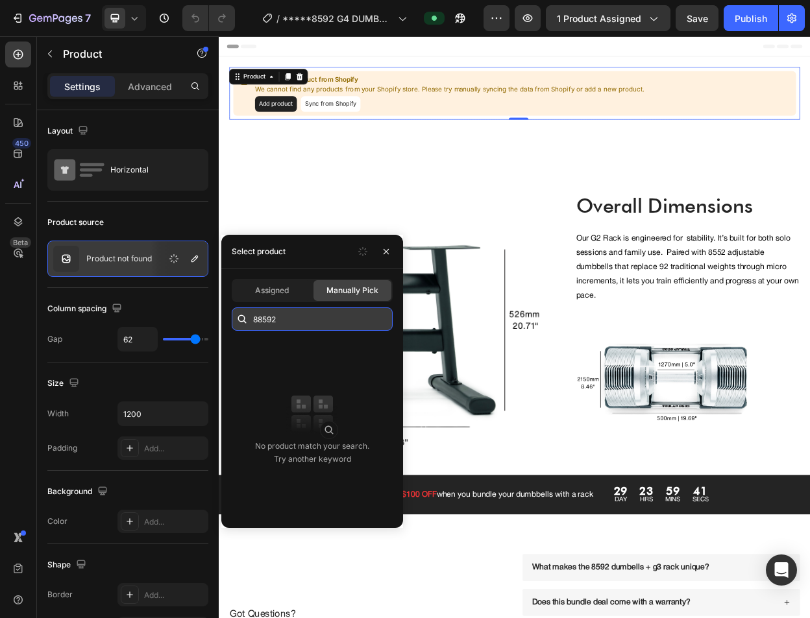
type input "8859"
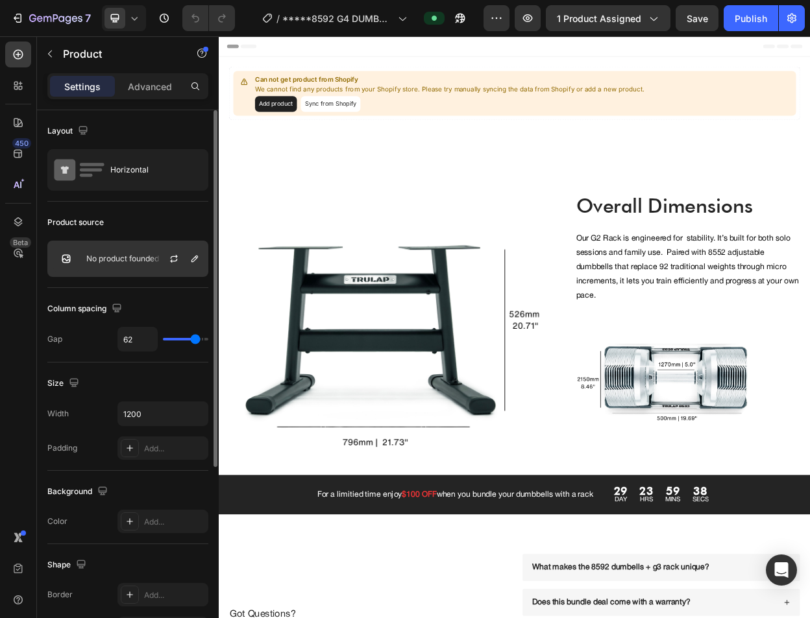
click at [178, 274] on div at bounding box center [179, 258] width 57 height 35
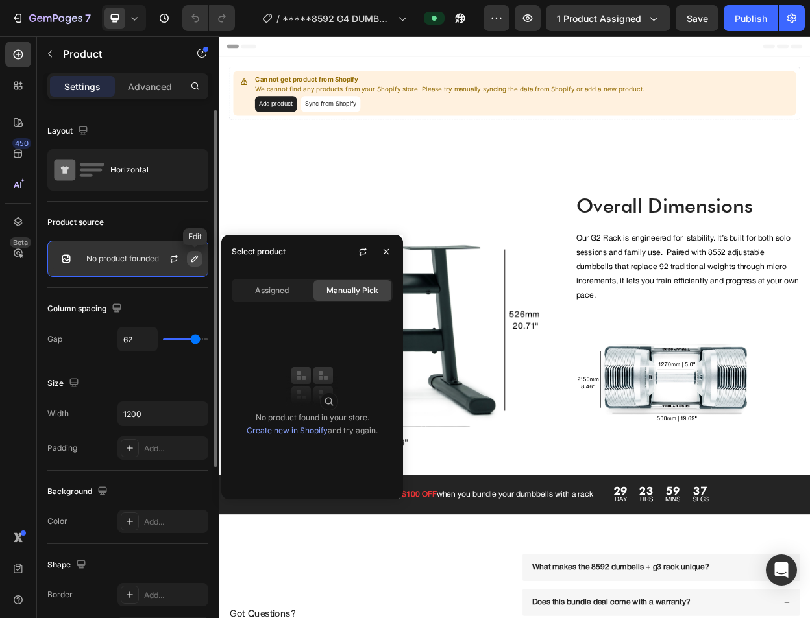
click at [188, 262] on button "button" at bounding box center [195, 259] width 16 height 16
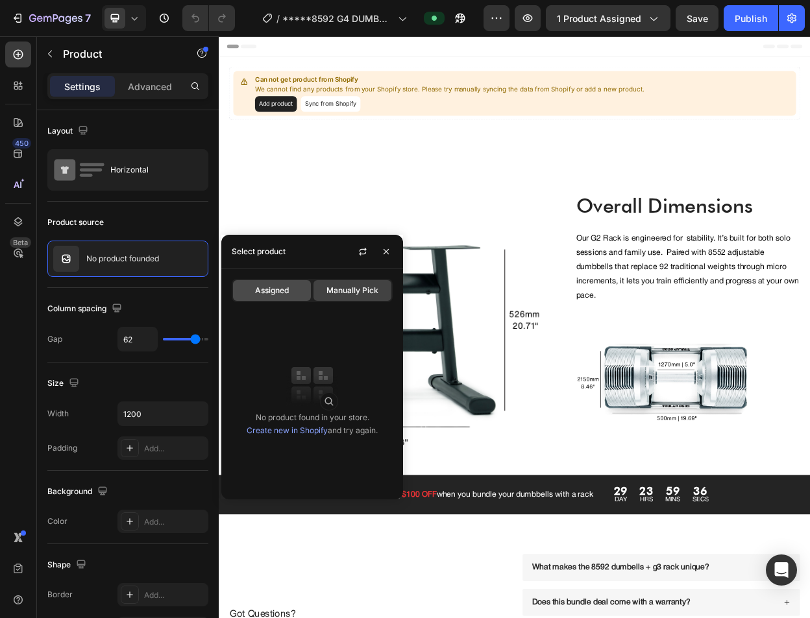
click at [289, 296] on span "Assigned" at bounding box center [272, 291] width 34 height 12
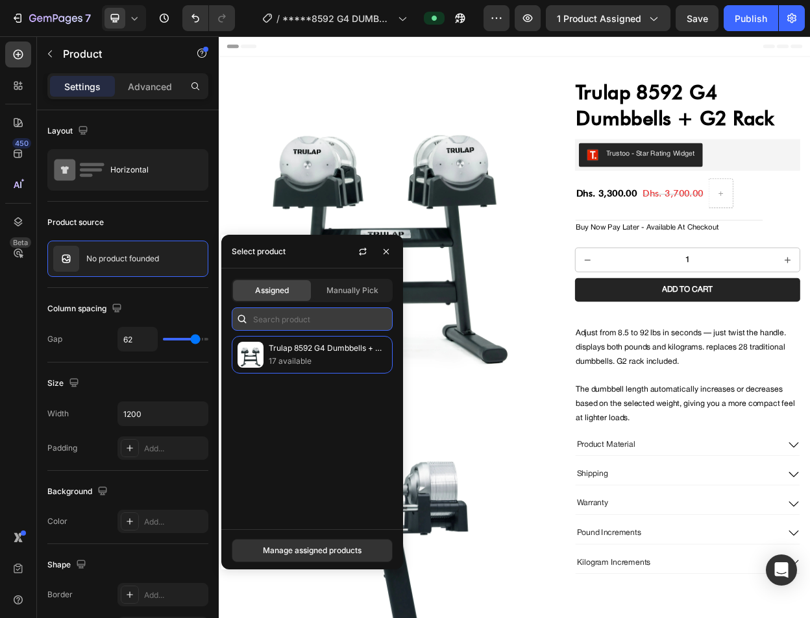
click at [341, 321] on input "text" at bounding box center [312, 319] width 161 height 23
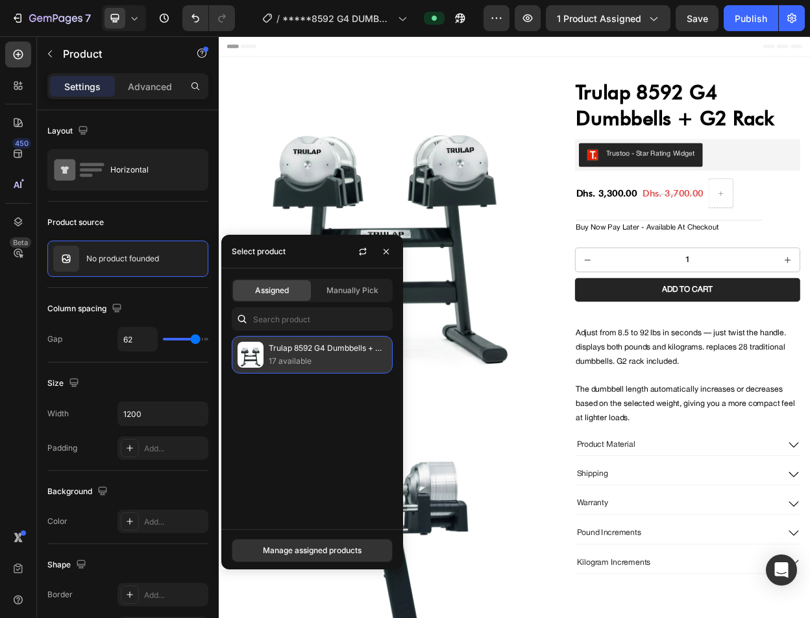
click at [320, 352] on p "Trulap 8592 G4 Dumbbells + G2 Rack" at bounding box center [328, 348] width 118 height 13
click at [280, 358] on p "17 available" at bounding box center [328, 361] width 118 height 13
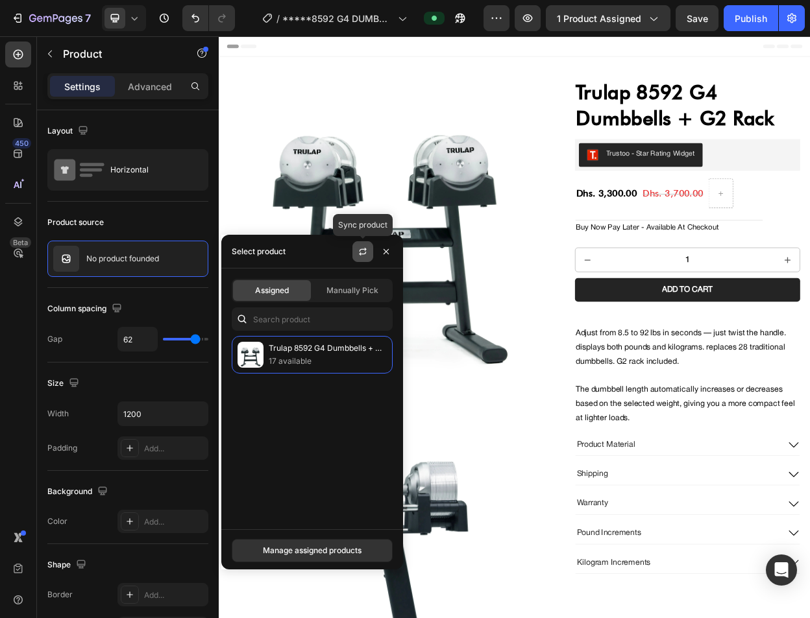
click at [367, 252] on icon "button" at bounding box center [363, 252] width 10 height 10
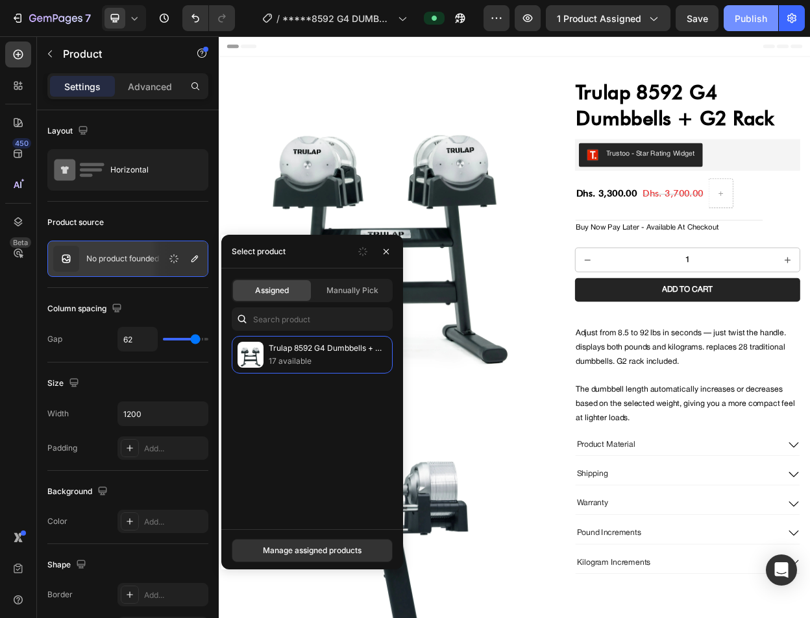
click at [748, 12] on div "Publish" at bounding box center [751, 19] width 32 height 14
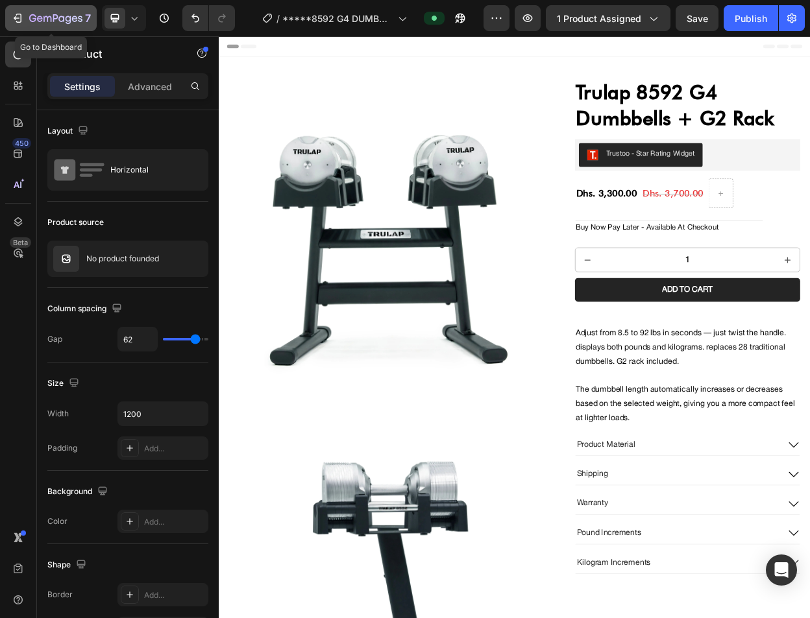
click at [50, 19] on icon "button" at bounding box center [47, 19] width 8 height 6
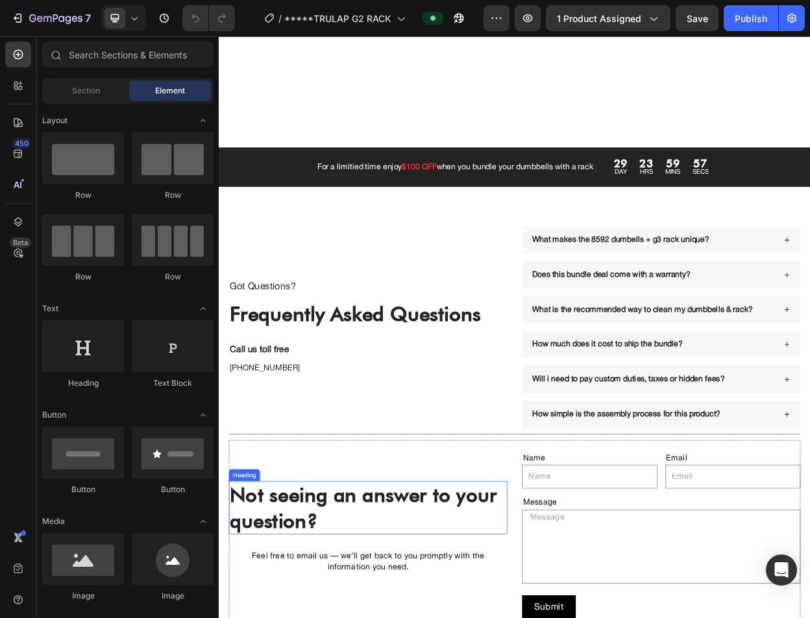
scroll to position [2766, 0]
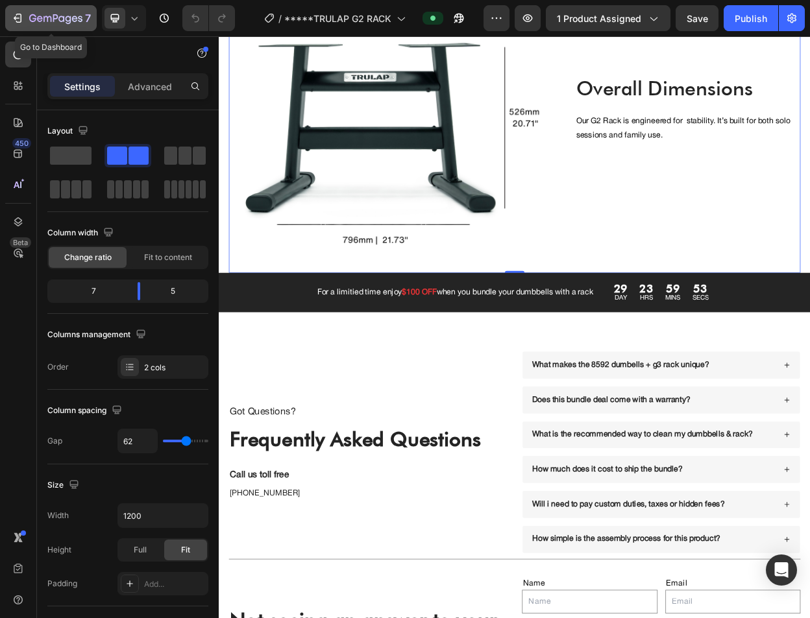
click at [41, 14] on icon "button" at bounding box center [55, 19] width 53 height 11
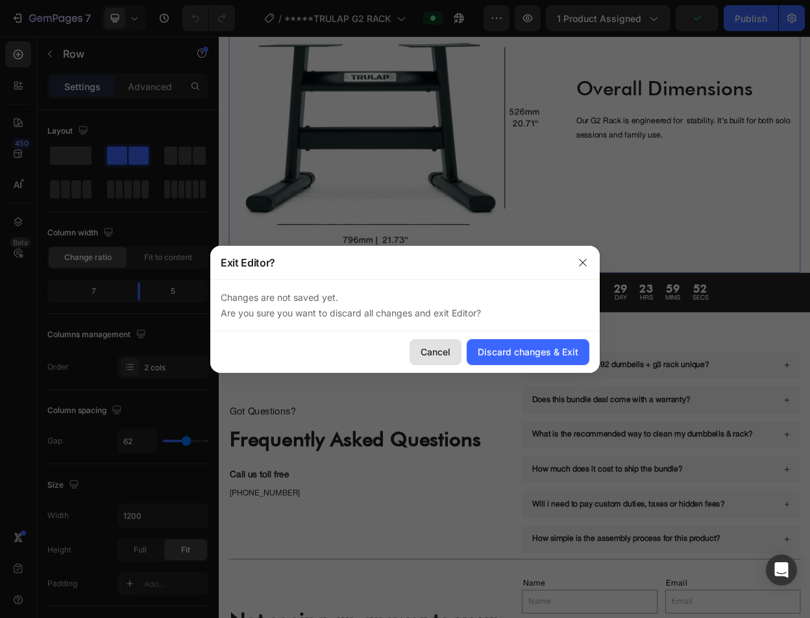
click at [450, 358] on div "Cancel" at bounding box center [436, 352] width 30 height 14
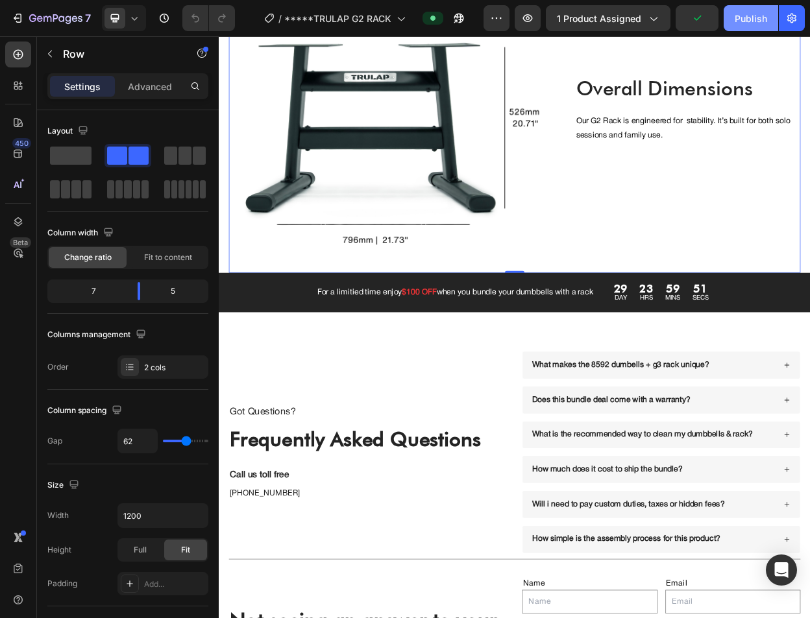
click at [762, 18] on div "Publish" at bounding box center [751, 19] width 32 height 14
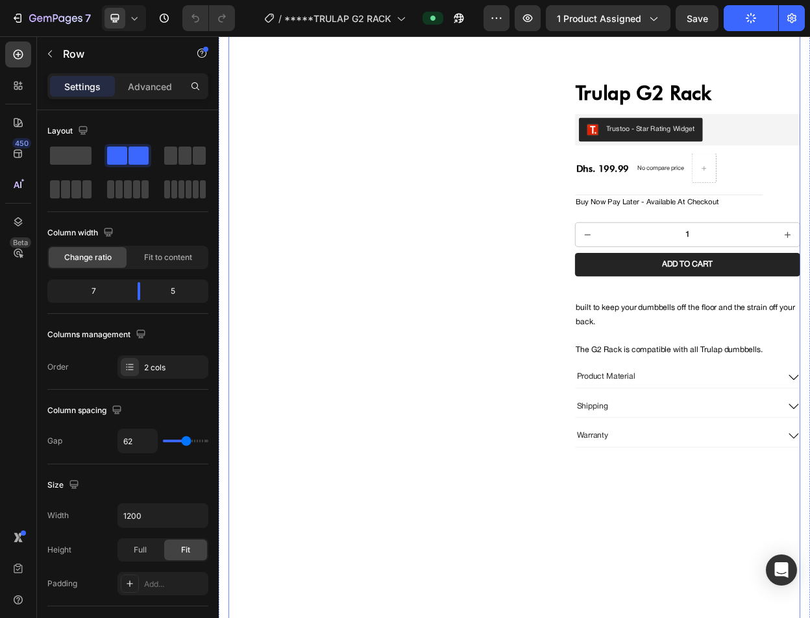
scroll to position [0, 0]
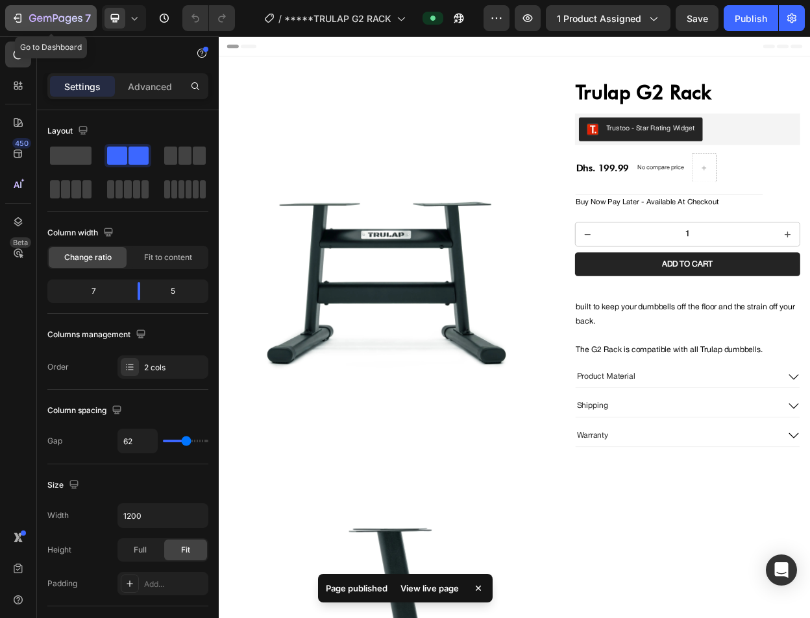
click at [49, 15] on icon "button" at bounding box center [55, 19] width 53 height 11
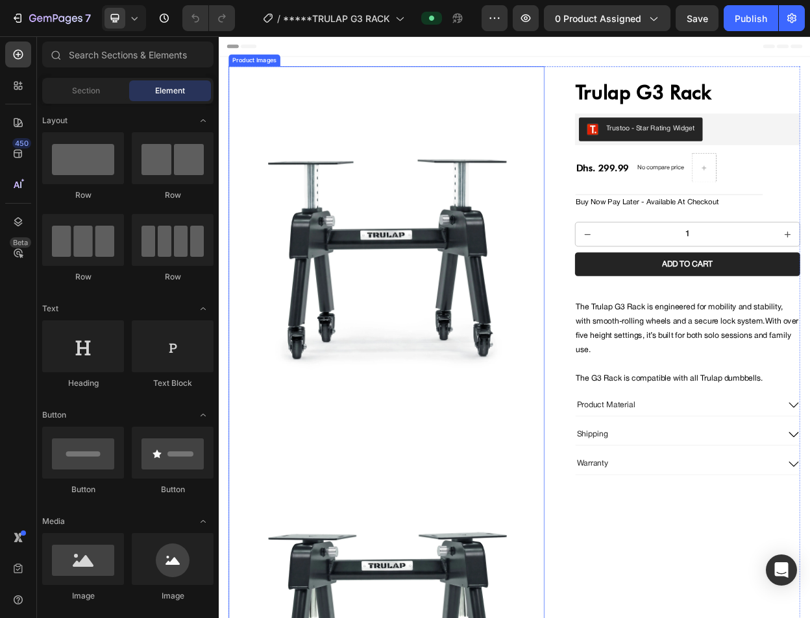
click at [464, 297] on img at bounding box center [440, 284] width 416 height 416
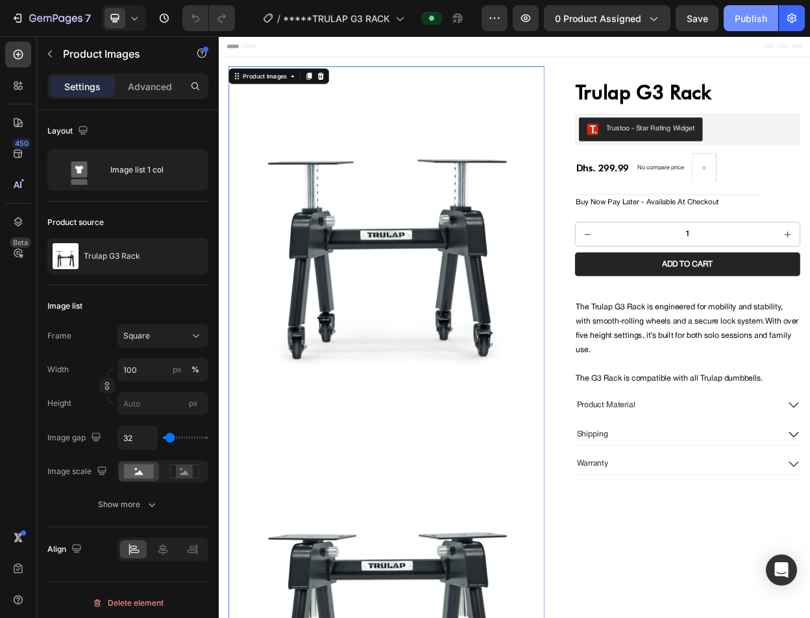
click at [753, 23] on div "Publish" at bounding box center [751, 19] width 32 height 14
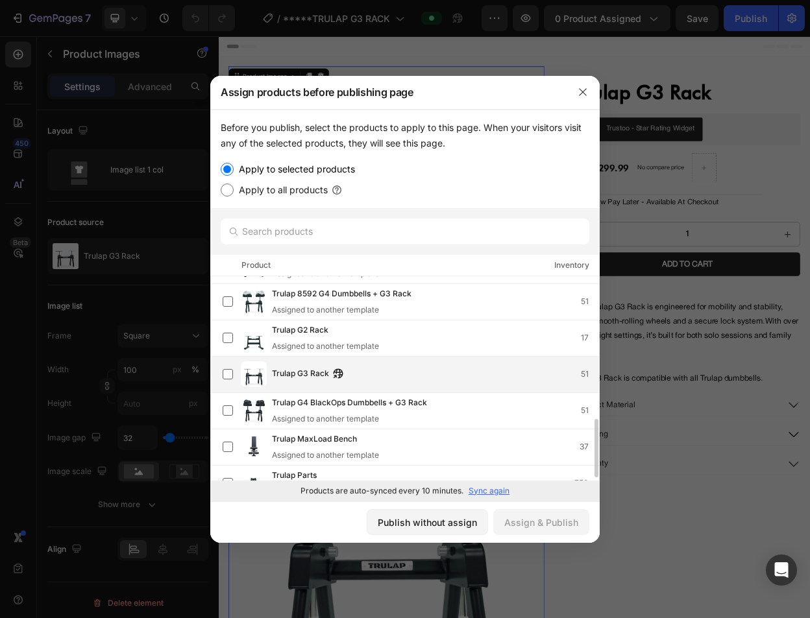
scroll to position [519, 0]
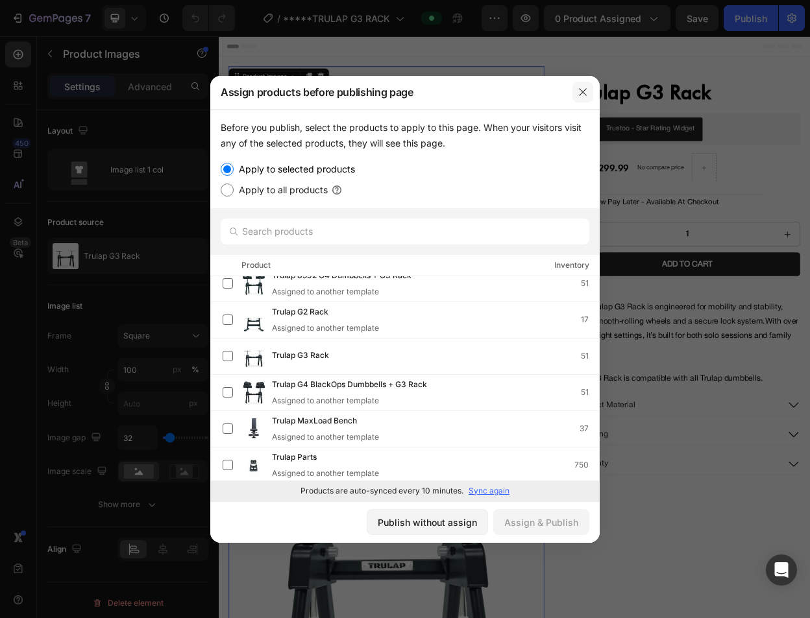
drag, startPoint x: 589, startPoint y: 90, endPoint x: 488, endPoint y: 70, distance: 103.1
click at [589, 90] on button "button" at bounding box center [582, 92] width 21 height 21
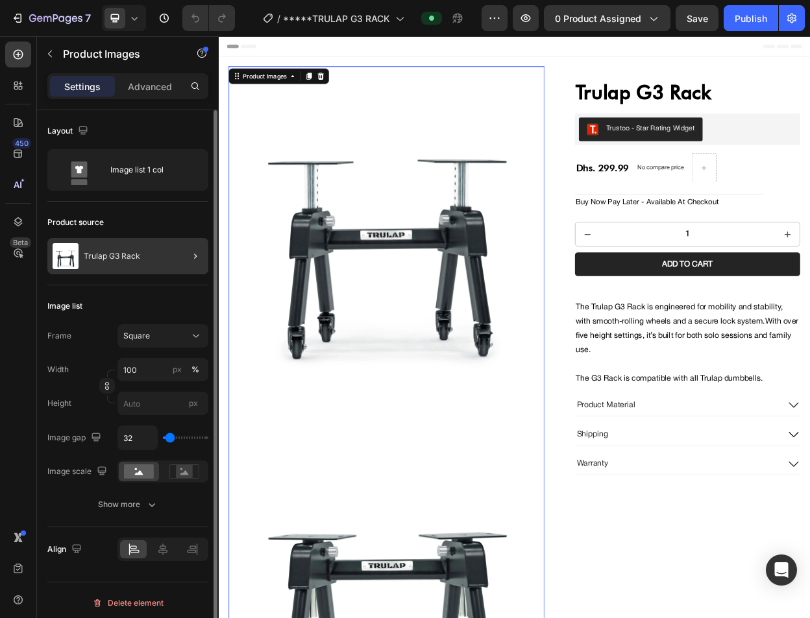
click at [170, 260] on div "Trulap G3 Rack" at bounding box center [127, 256] width 161 height 36
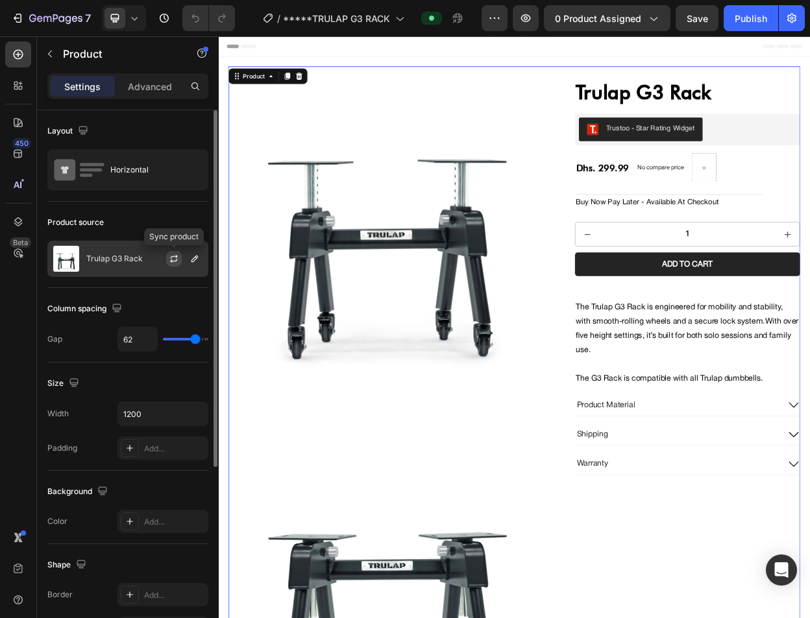
click at [168, 264] on button "button" at bounding box center [174, 259] width 16 height 16
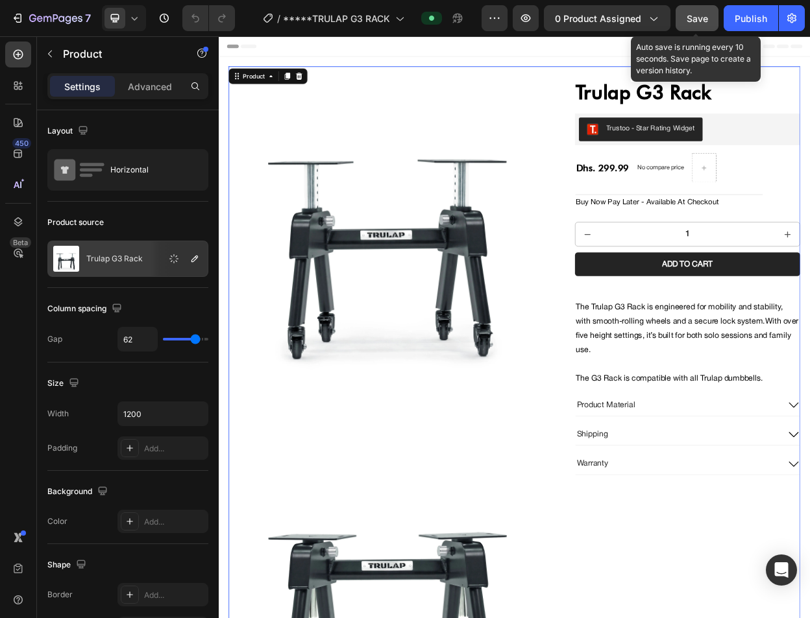
click at [691, 24] on div "Save" at bounding box center [697, 19] width 21 height 14
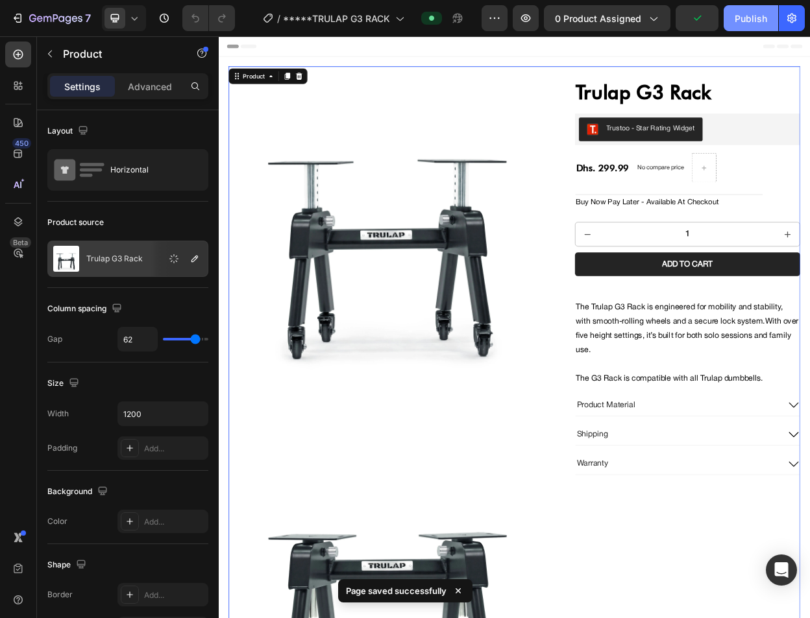
click at [744, 17] on div "Publish" at bounding box center [751, 19] width 32 height 14
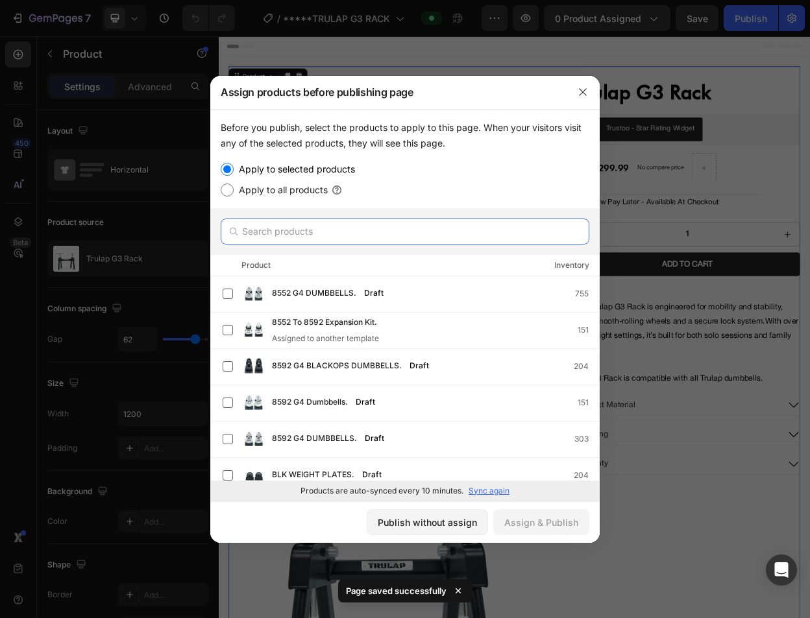
click at [273, 238] on input "text" at bounding box center [405, 232] width 369 height 26
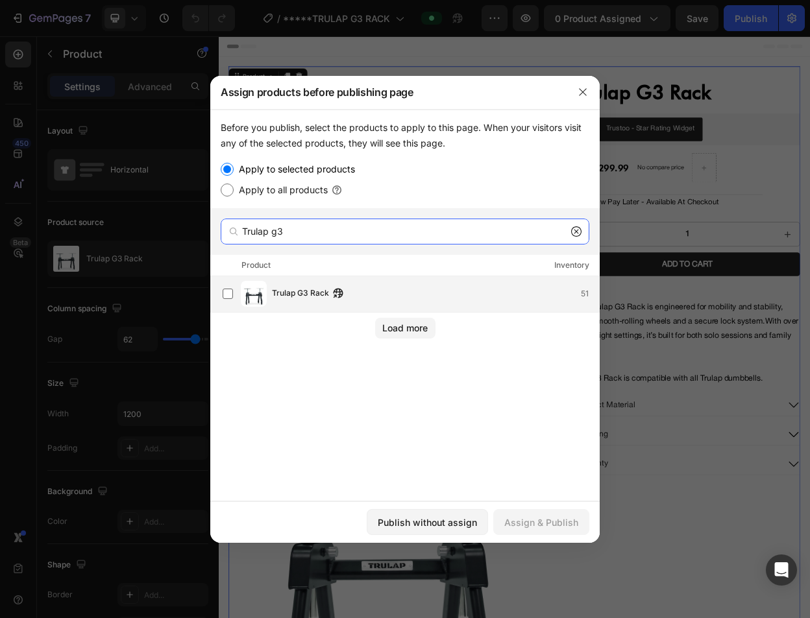
type input "Trulap g3"
click at [297, 297] on span "Trulap G3 Rack" at bounding box center [300, 294] width 57 height 14
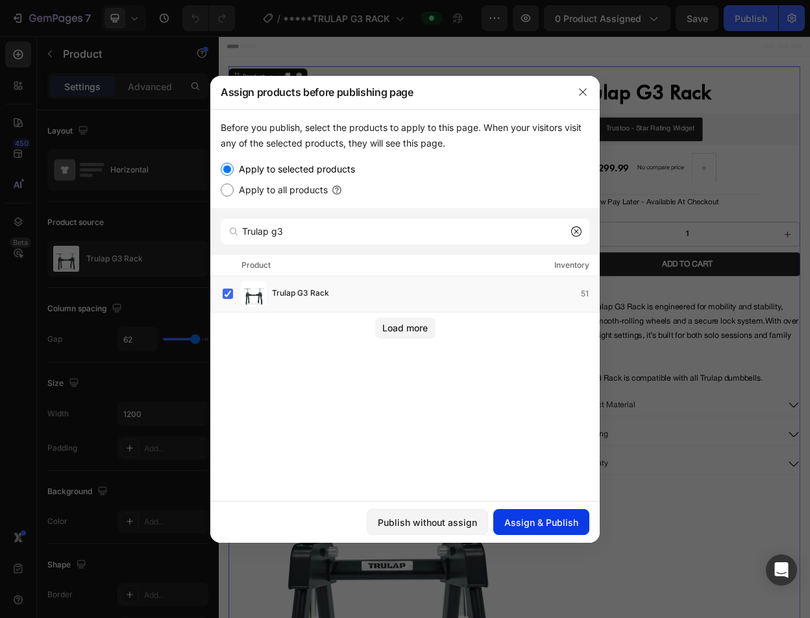
click at [516, 510] on button "Assign & Publish" at bounding box center [541, 522] width 96 height 26
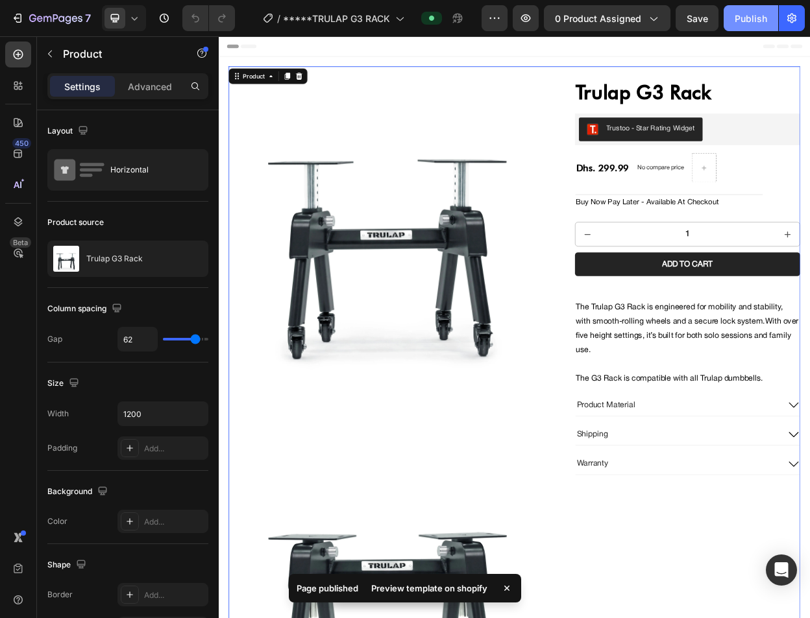
click at [761, 12] on div "Publish" at bounding box center [751, 19] width 32 height 14
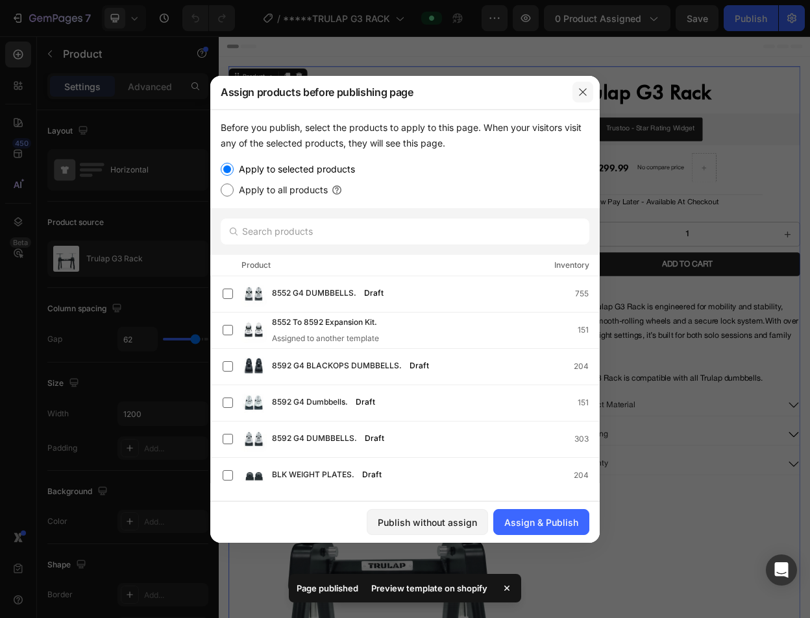
click at [583, 93] on icon "button" at bounding box center [583, 92] width 10 height 10
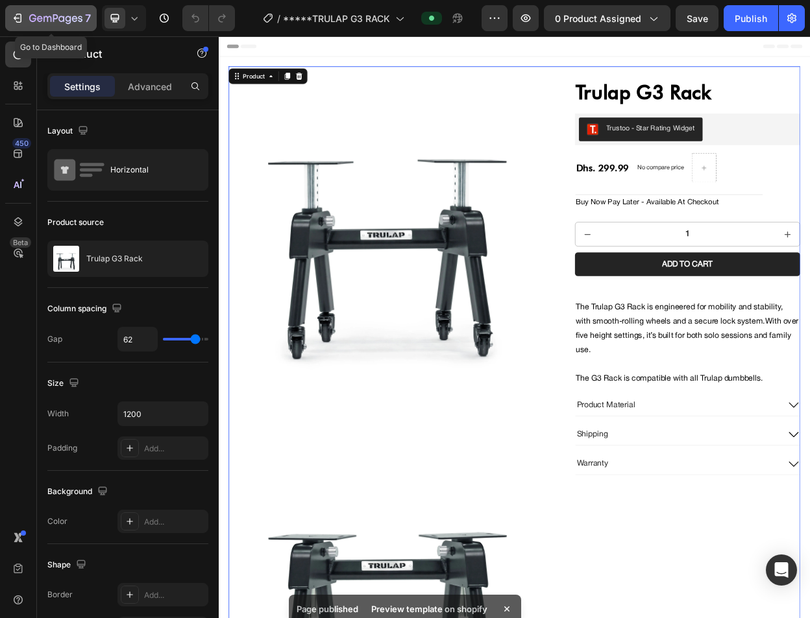
click at [47, 18] on icon "button" at bounding box center [47, 19] width 8 height 6
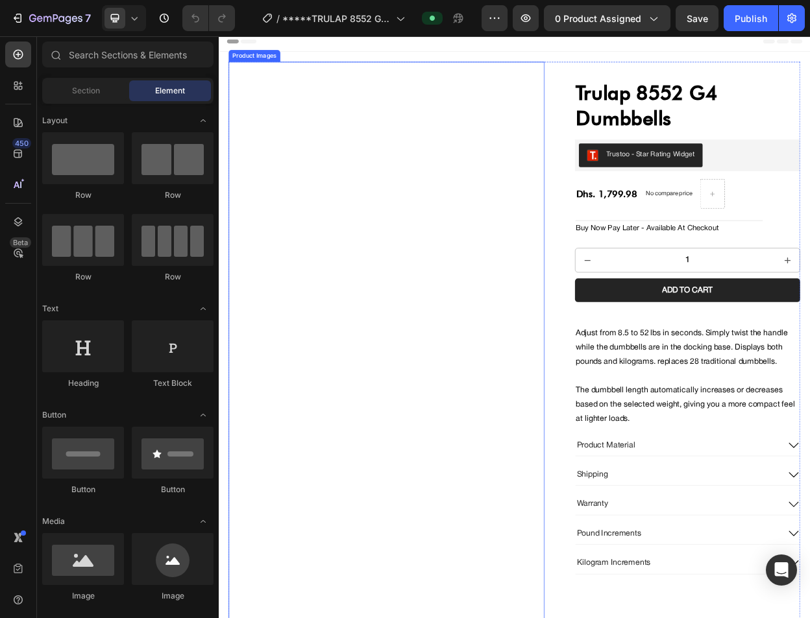
scroll to position [47, 0]
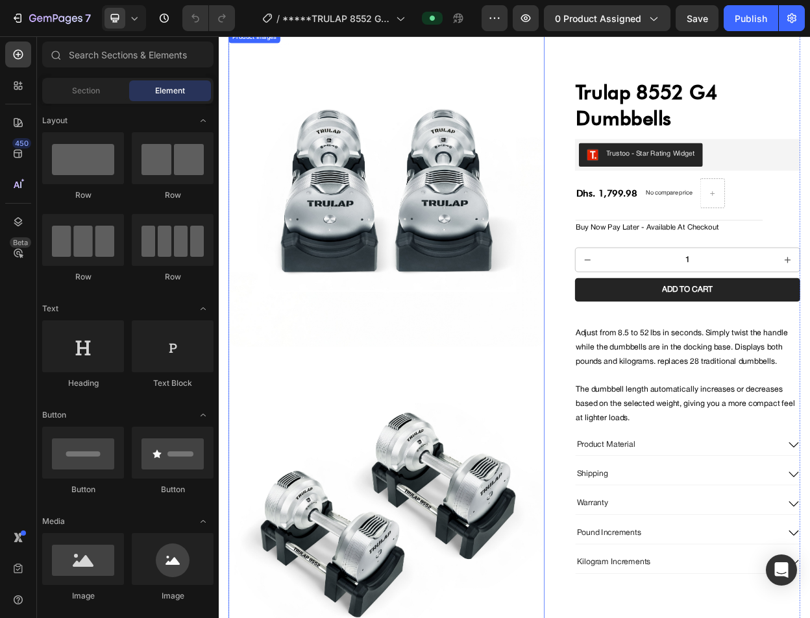
click at [385, 202] on img at bounding box center [440, 237] width 416 height 416
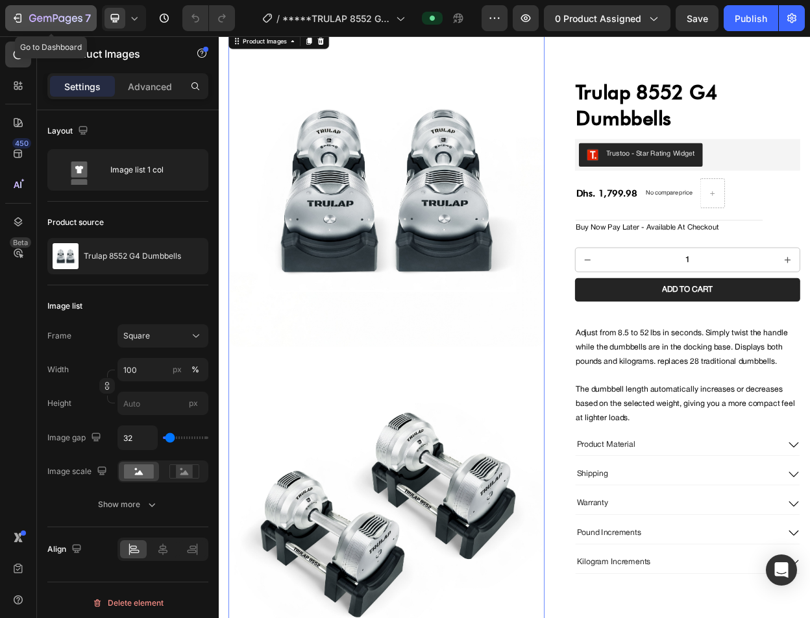
click at [56, 12] on div "7" at bounding box center [60, 18] width 62 height 16
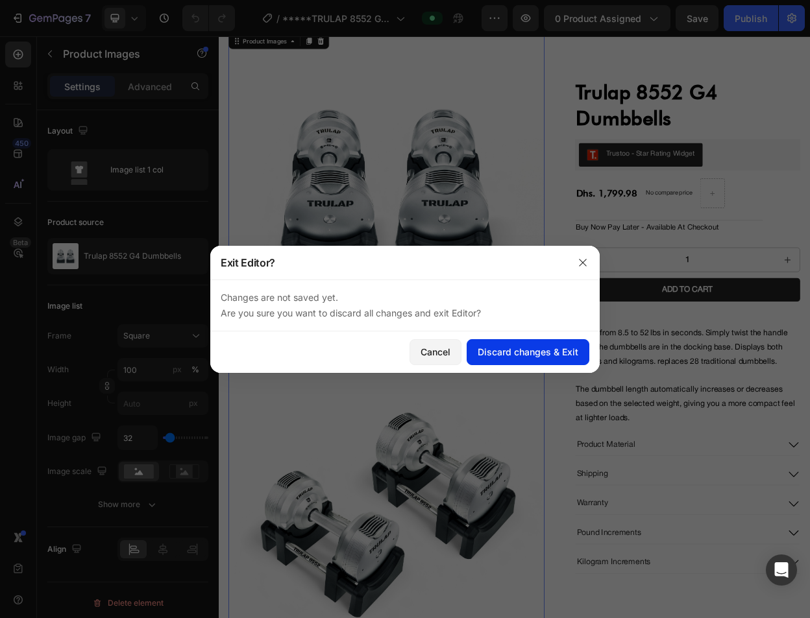
click at [511, 344] on button "Discard changes & Exit" at bounding box center [528, 352] width 123 height 26
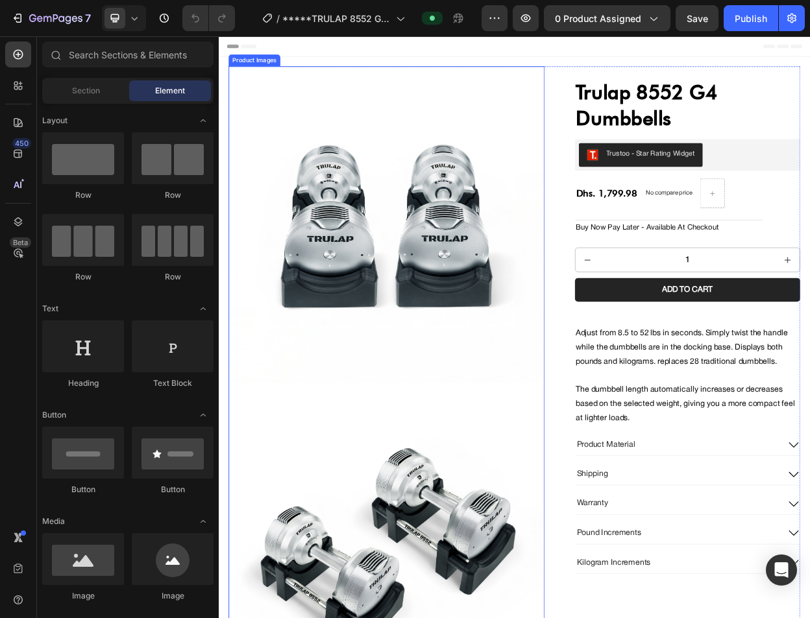
click at [536, 203] on img at bounding box center [440, 284] width 416 height 416
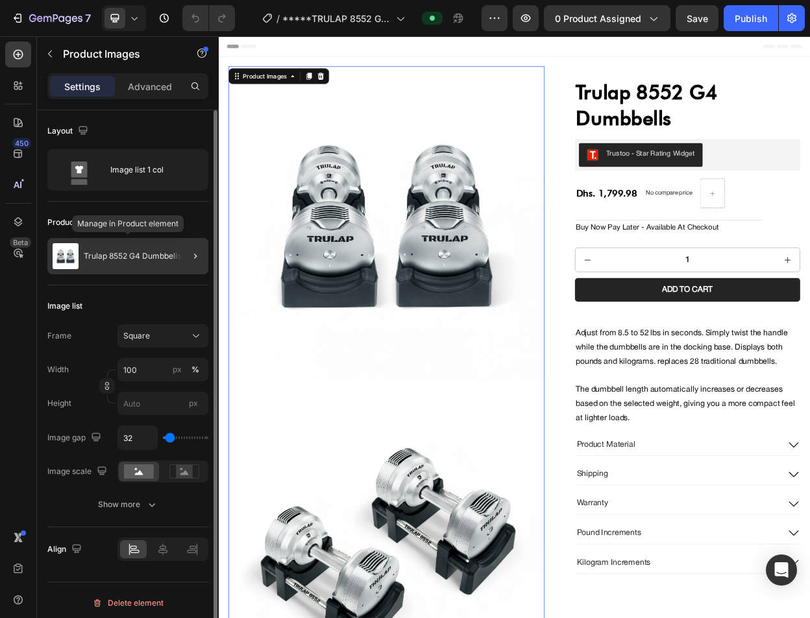
click at [160, 258] on p "Trulap 8552 G4 Dumbbells" at bounding box center [132, 256] width 97 height 9
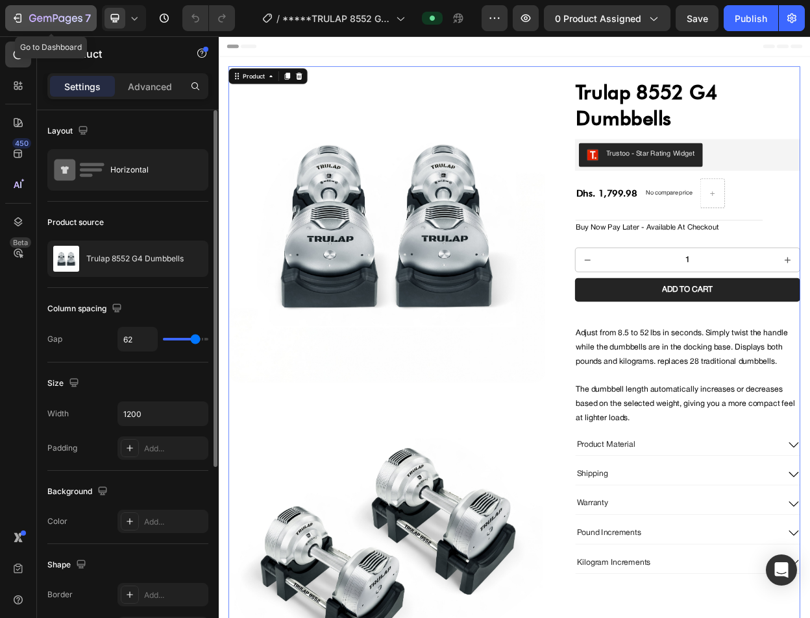
click at [11, 25] on div "7" at bounding box center [51, 18] width 80 height 16
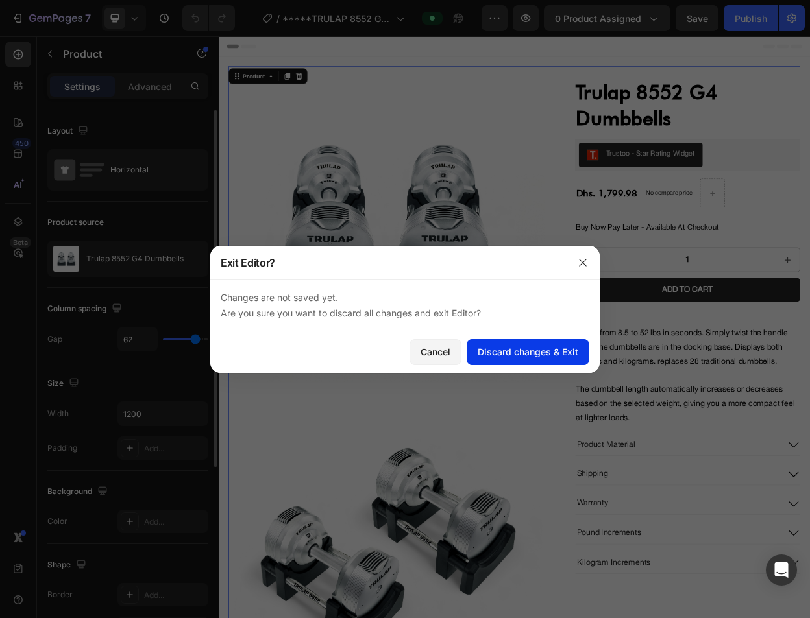
click at [534, 345] on div "Discard changes & Exit" at bounding box center [528, 352] width 101 height 14
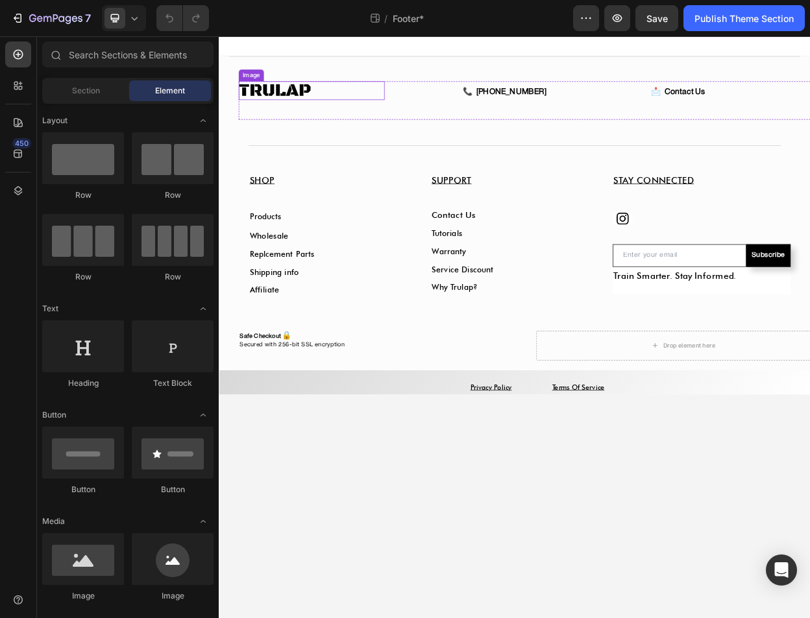
click at [311, 105] on img at bounding box center [293, 107] width 97 height 25
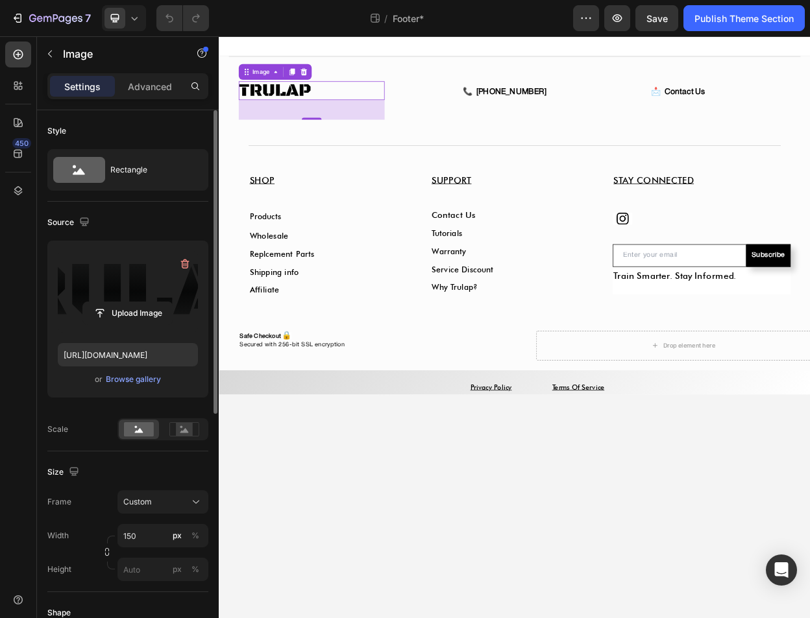
drag, startPoint x: 145, startPoint y: 311, endPoint x: 146, endPoint y: 293, distance: 17.6
click at [146, 293] on div "Upload Image" at bounding box center [128, 292] width 140 height 82
click at [134, 376] on div "Browse gallery" at bounding box center [133, 380] width 55 height 12
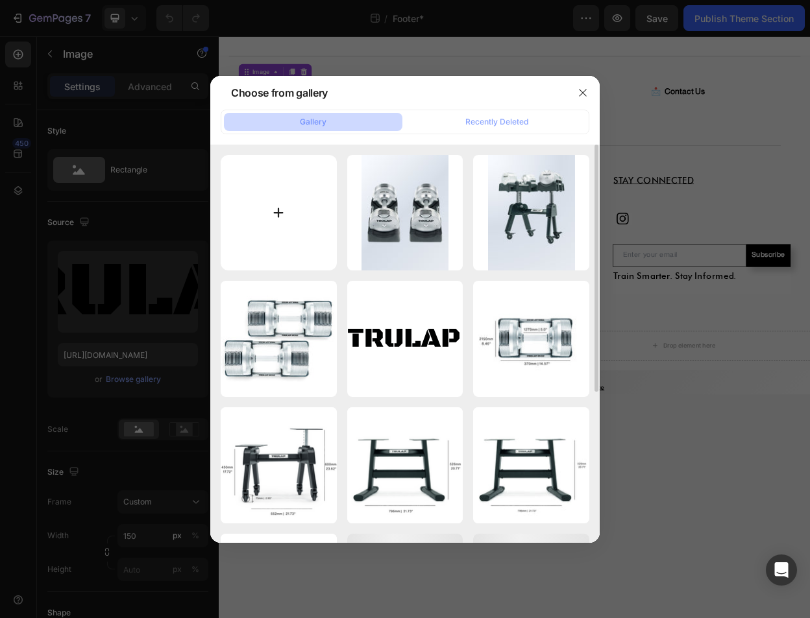
click at [298, 243] on input "file" at bounding box center [279, 213] width 116 height 116
type input "C:\fakepath\LOGO WITH SPACING.png"
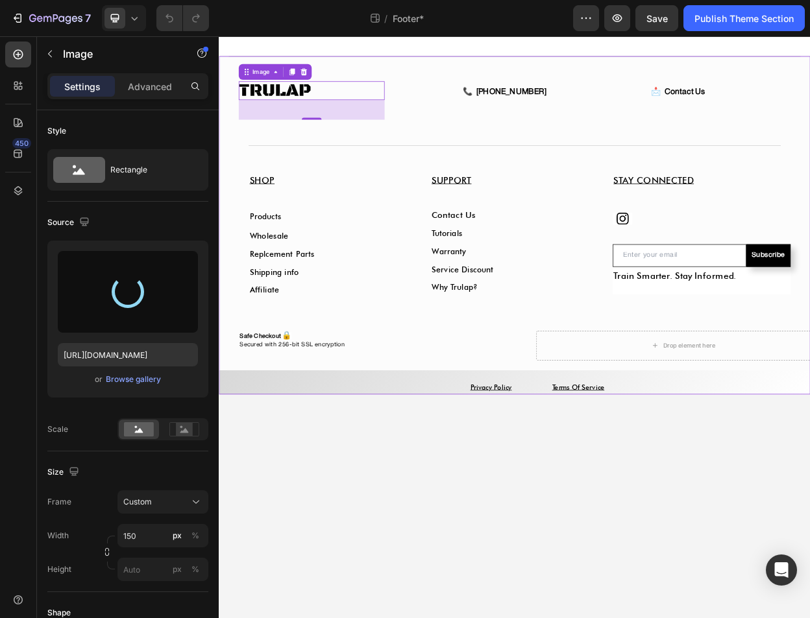
type input "[URL][DOMAIN_NAME]"
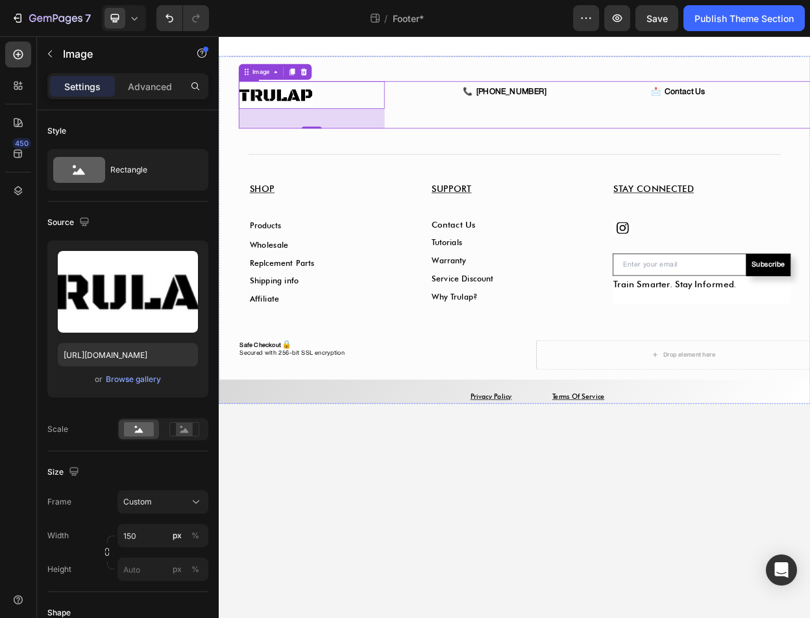
click at [487, 156] on div "📞 [PHONE_NUMBER] Custom Code" at bounding box center [570, 126] width 256 height 62
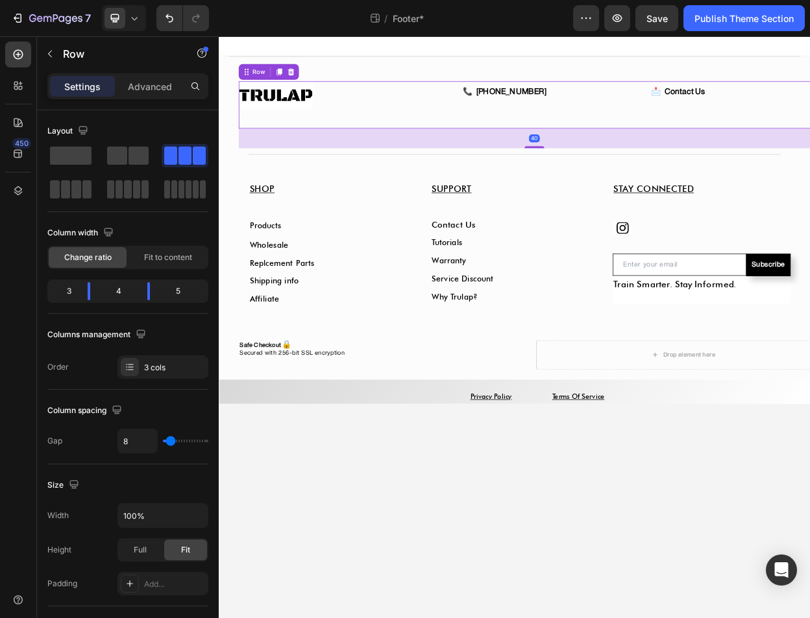
click at [772, 615] on body "Title Line Image 📞 [PHONE_NUMBER] Custom Code 📩 Contact Us Custom Code Row Row …" at bounding box center [608, 419] width 779 height 767
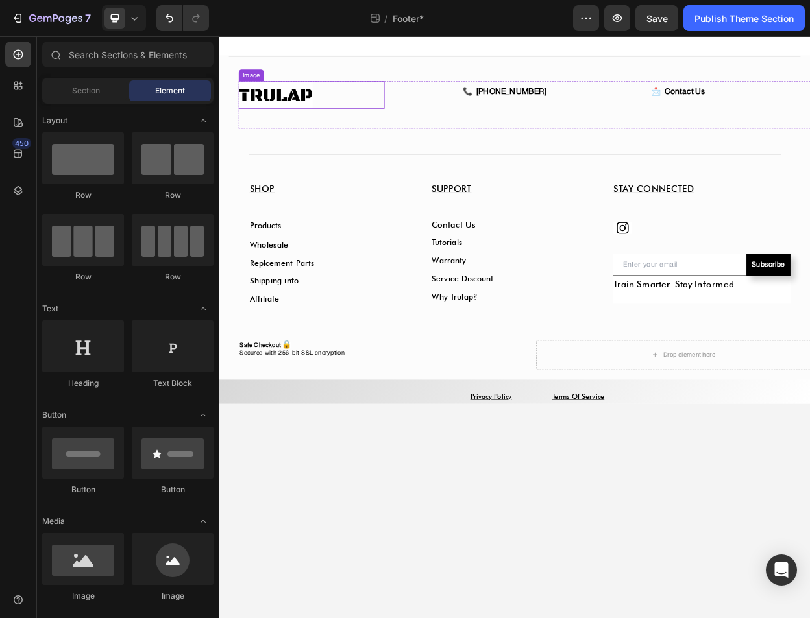
click at [321, 123] on img at bounding box center [293, 113] width 97 height 36
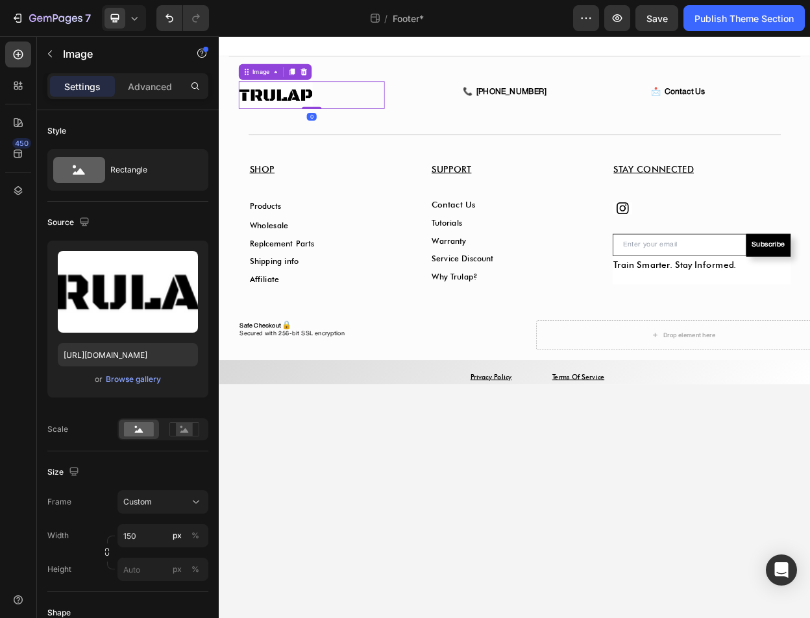
drag, startPoint x: 352, startPoint y: 156, endPoint x: 371, endPoint y: 101, distance: 58.5
click at [371, 102] on div "Image 0" at bounding box center [341, 113] width 192 height 36
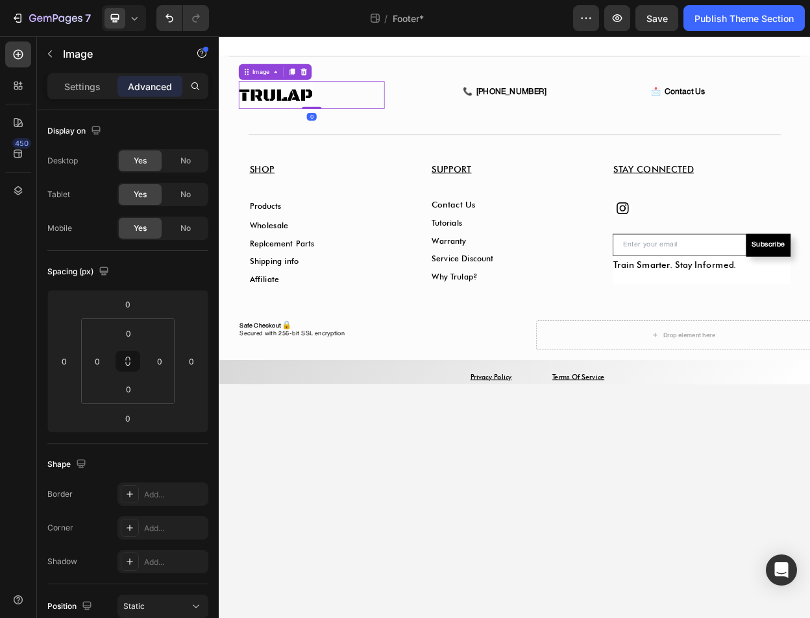
click at [382, 618] on body "Title Line Image 📞 [PHONE_NUMBER] Custom Code 📩 Contact Us Custom Code Row Row …" at bounding box center [608, 419] width 779 height 767
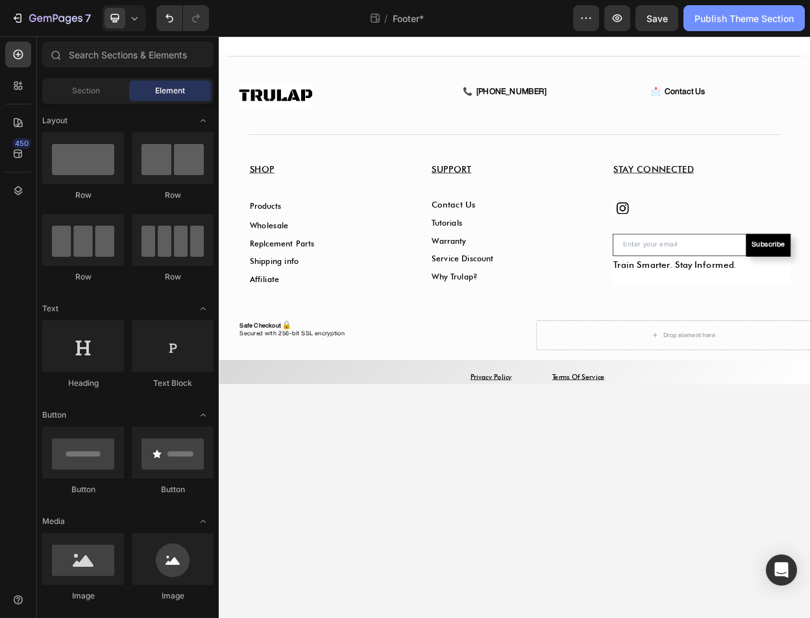
click at [716, 16] on div "Publish Theme Section" at bounding box center [743, 19] width 99 height 14
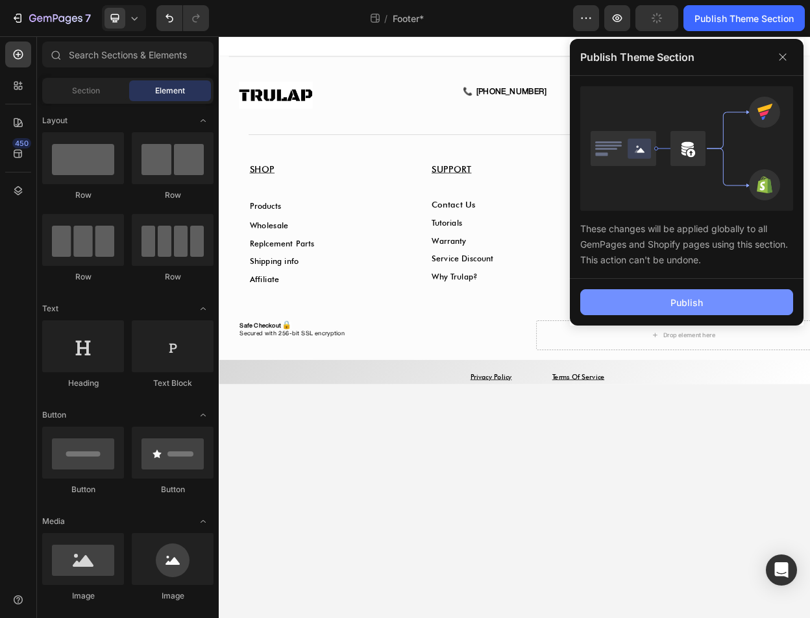
click at [657, 301] on button "Publish" at bounding box center [686, 302] width 213 height 26
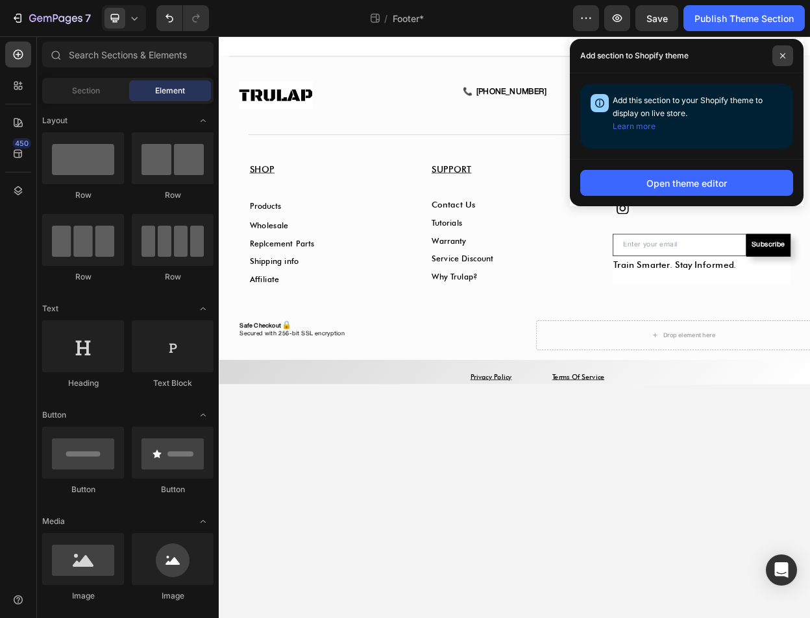
click at [786, 53] on span at bounding box center [782, 55] width 21 height 21
